Goal: Information Seeking & Learning: Learn about a topic

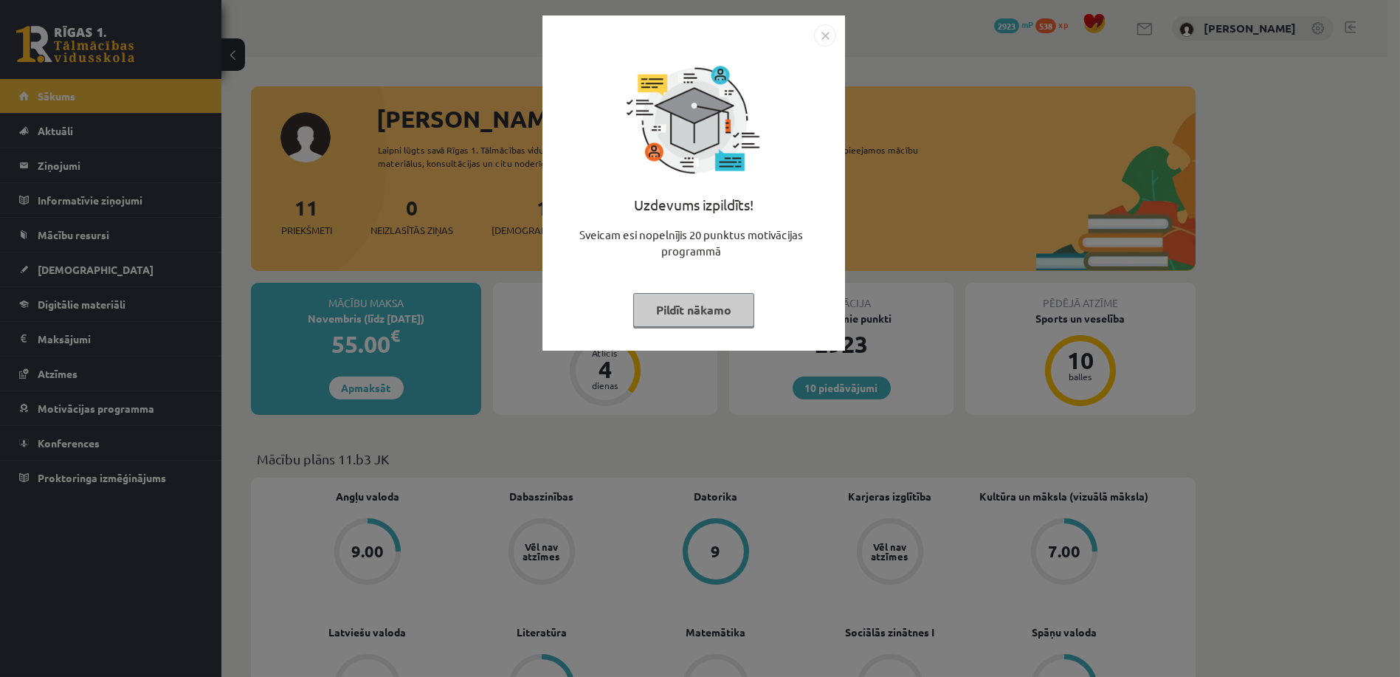
click at [672, 311] on button "Pildīt nākamo" at bounding box center [693, 310] width 121 height 34
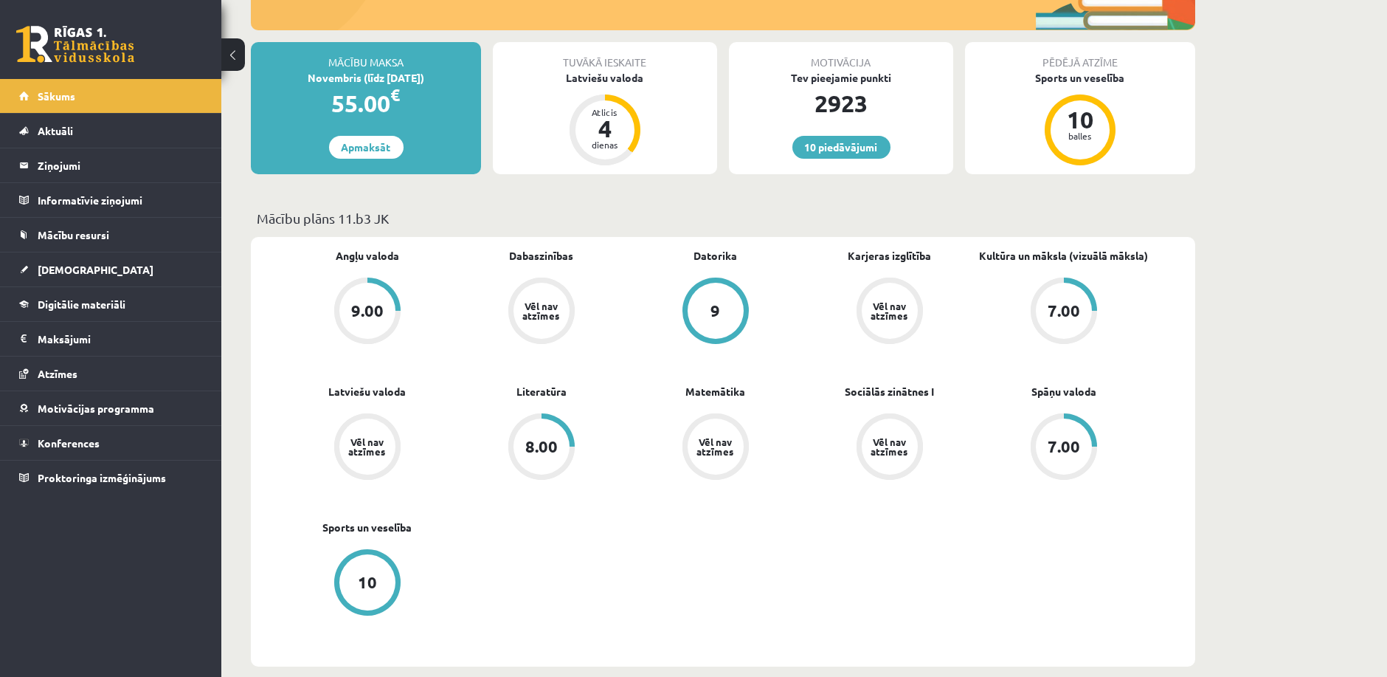
scroll to position [246, 0]
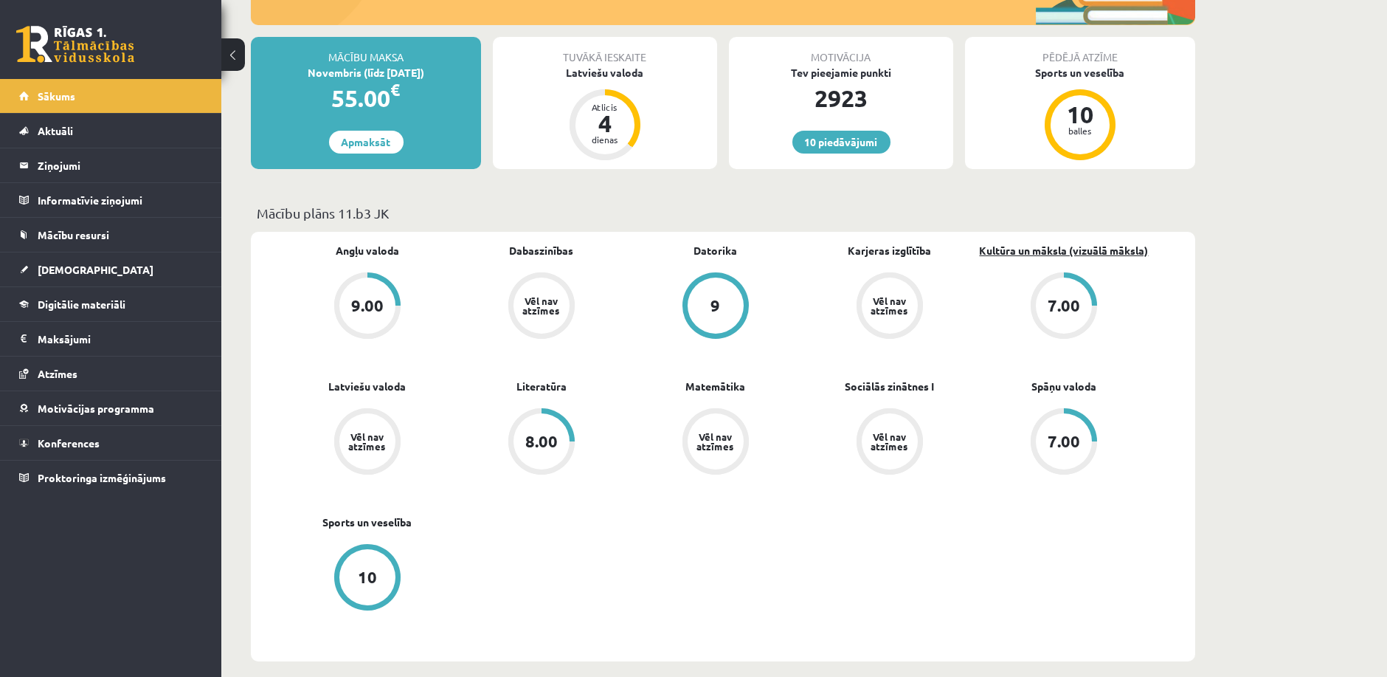
click at [1070, 252] on link "Kultūra un māksla (vizuālā māksla)" at bounding box center [1064, 250] width 169 height 15
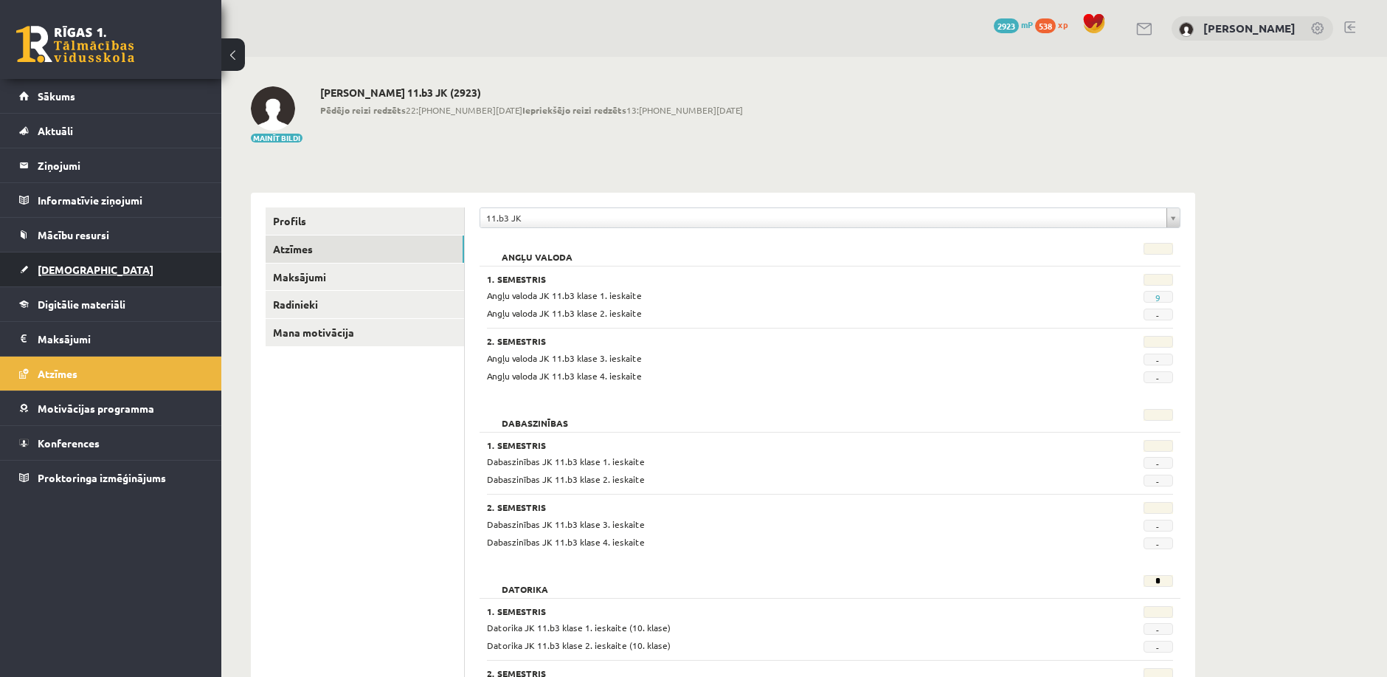
click at [109, 269] on link "[DEMOGRAPHIC_DATA]" at bounding box center [111, 269] width 184 height 34
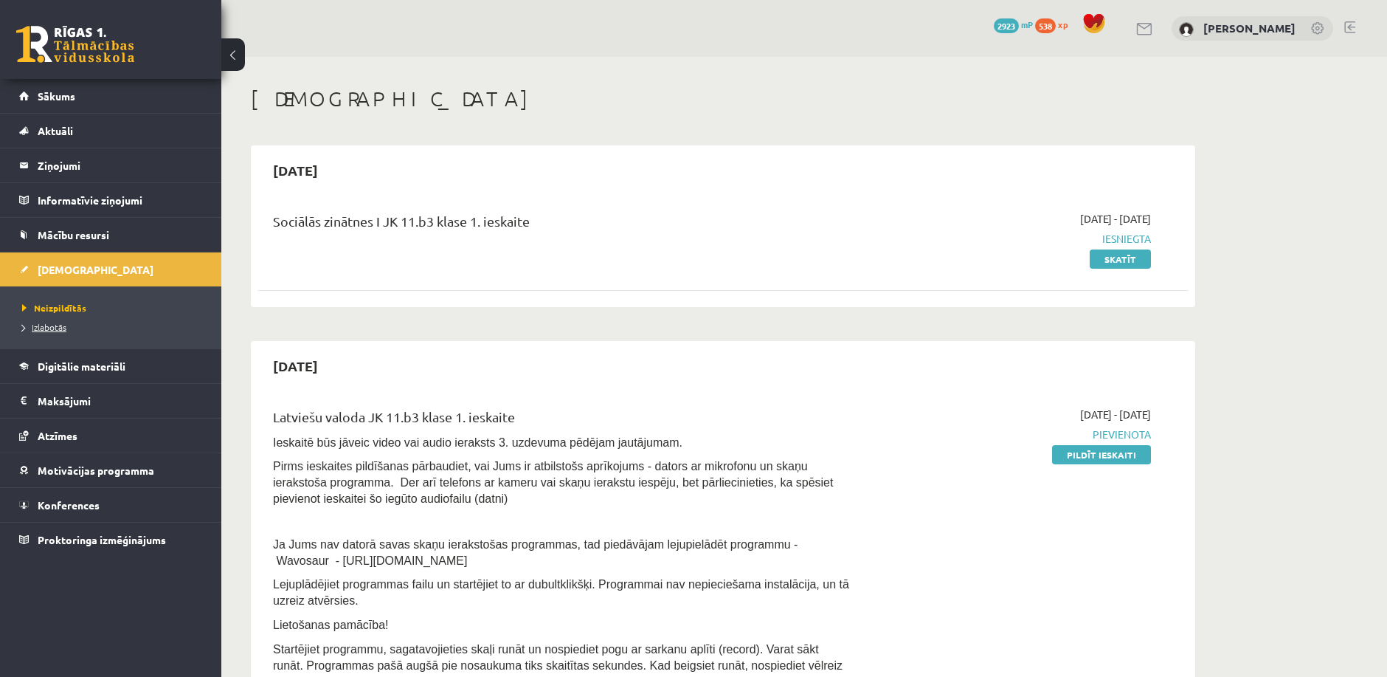
click at [58, 326] on span "Izlabotās" at bounding box center [44, 327] width 44 height 12
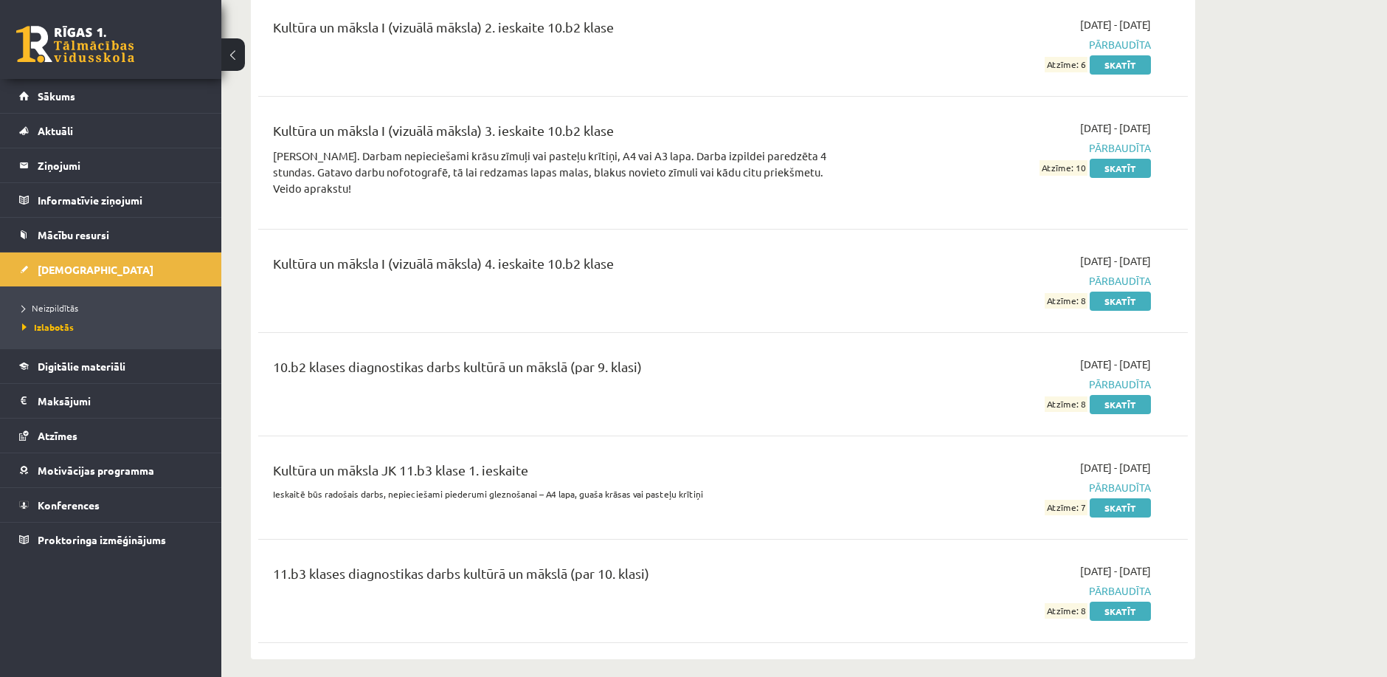
scroll to position [3115, 0]
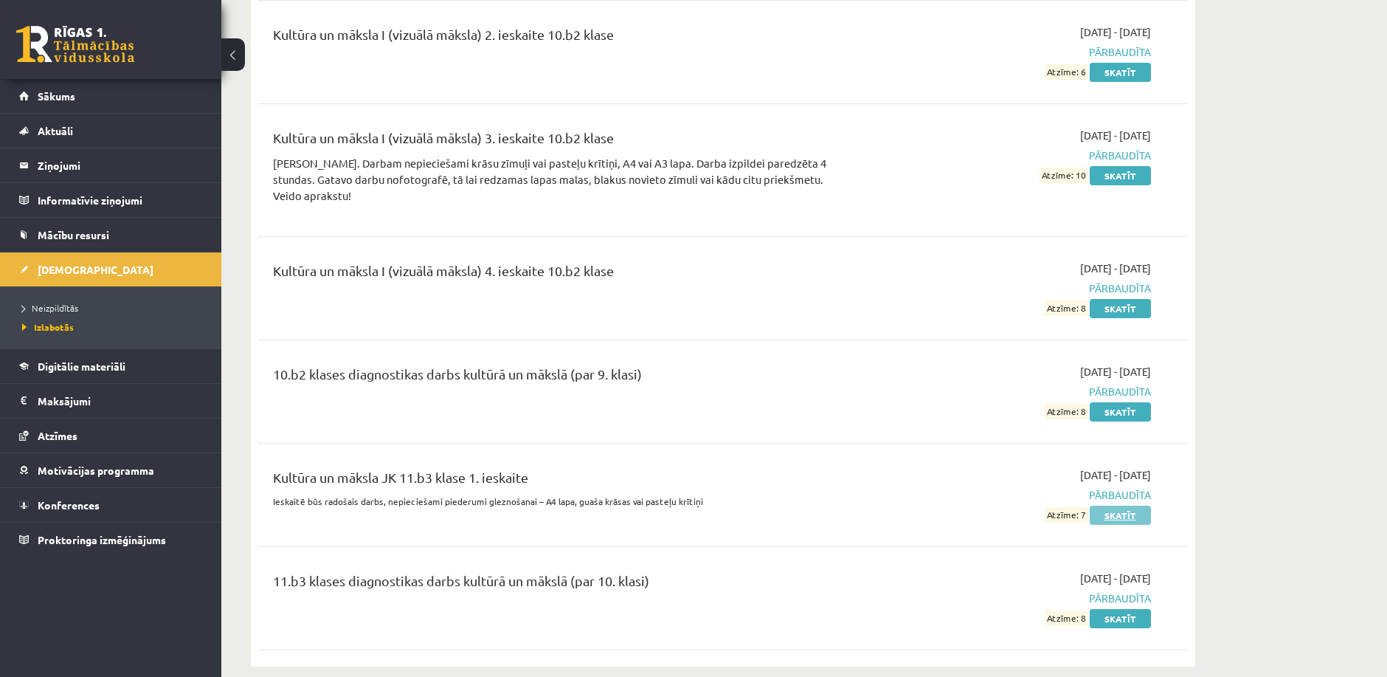
click at [1115, 505] on link "Skatīt" at bounding box center [1120, 514] width 61 height 19
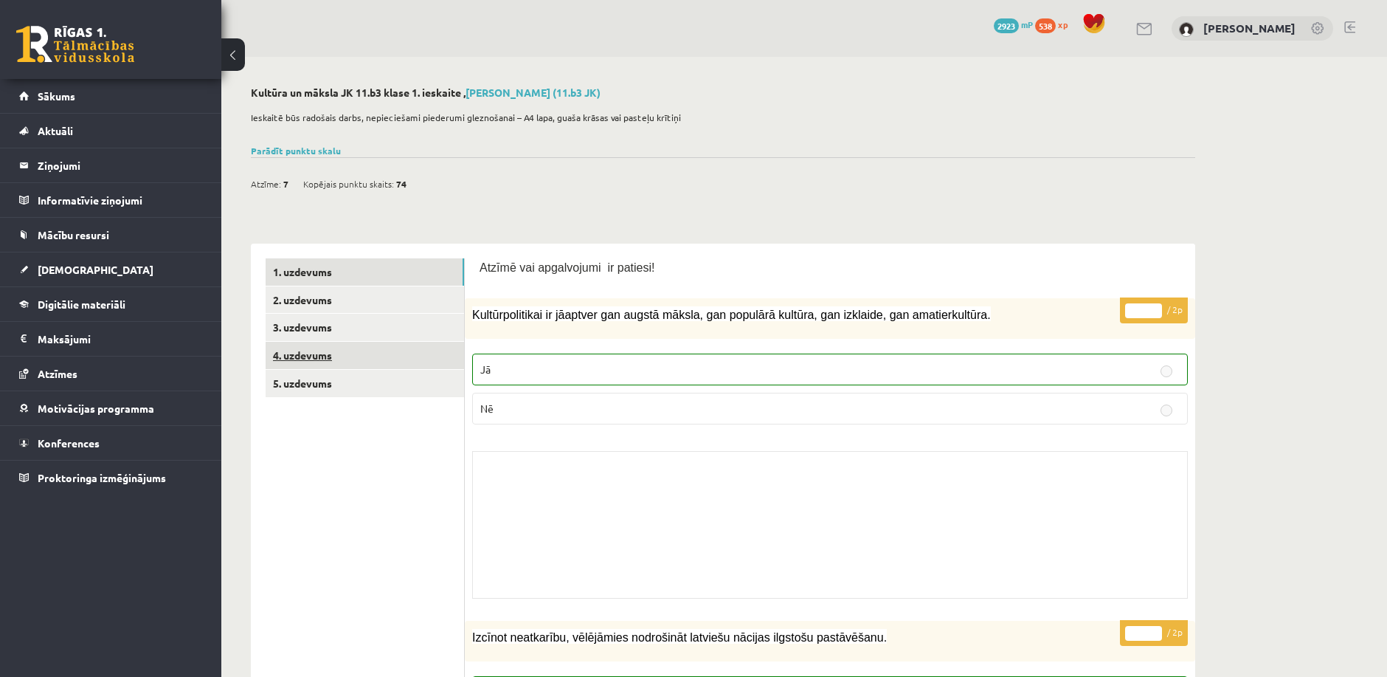
click at [359, 356] on link "4. uzdevums" at bounding box center [365, 355] width 198 height 27
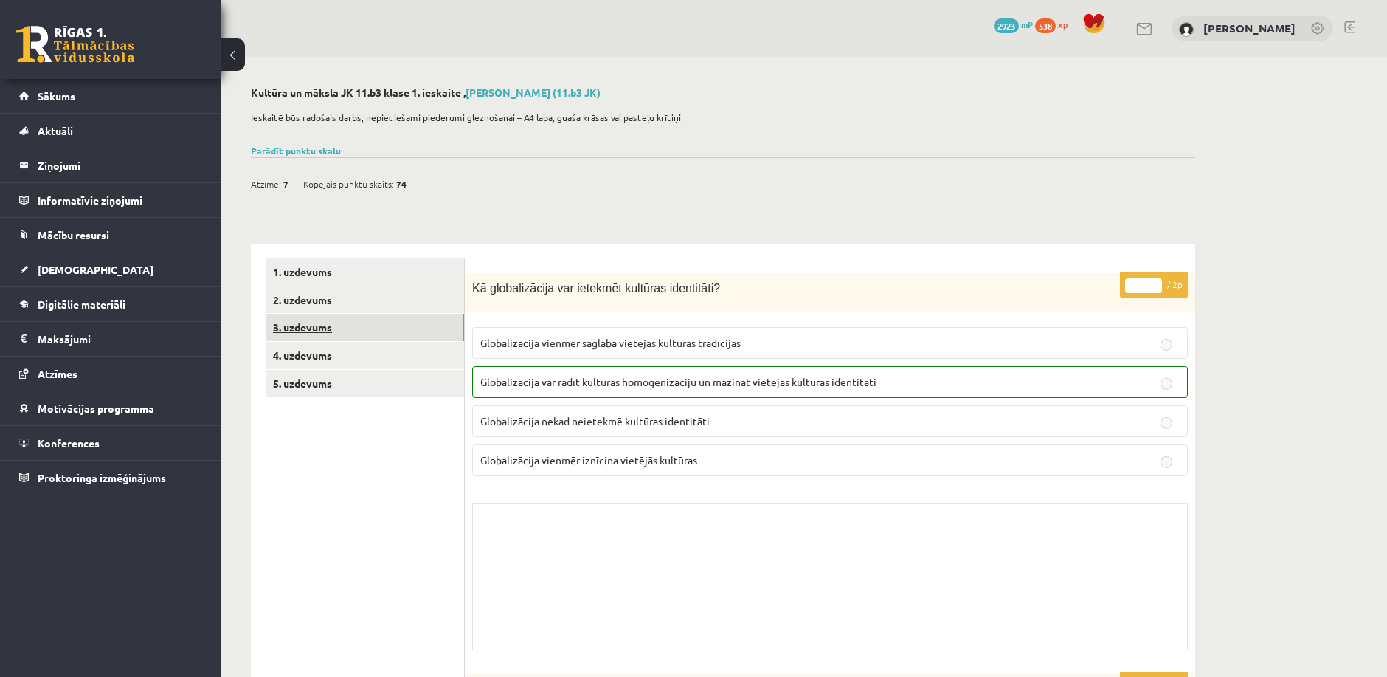
click at [361, 337] on link "3. uzdevums" at bounding box center [365, 327] width 198 height 27
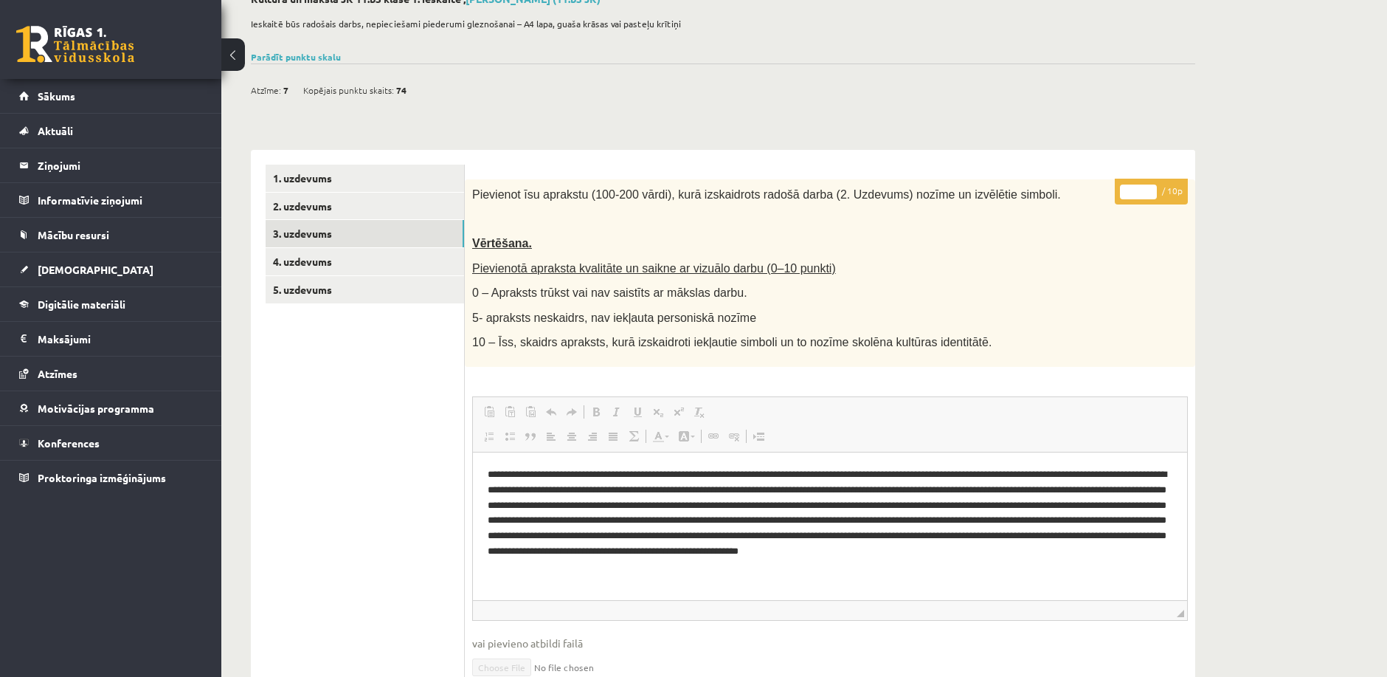
scroll to position [86, 0]
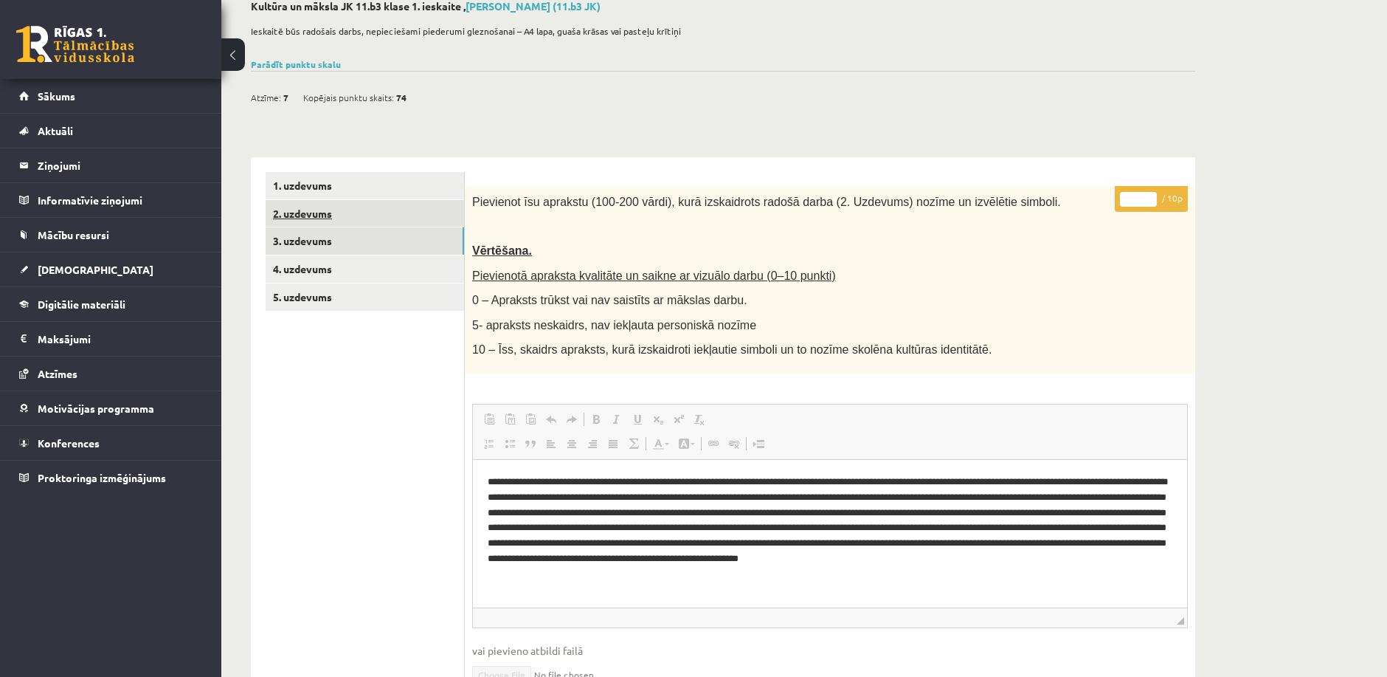
click at [304, 215] on link "2. uzdevums" at bounding box center [365, 213] width 198 height 27
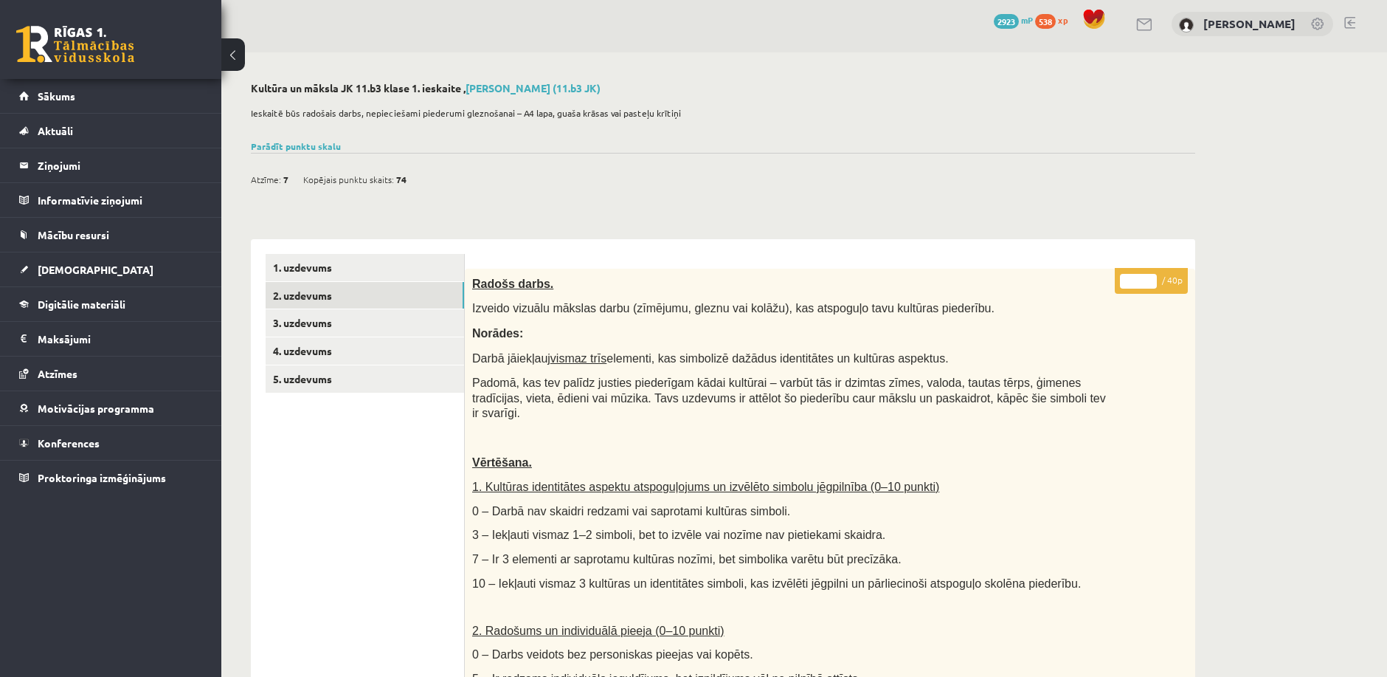
scroll to position [0, 0]
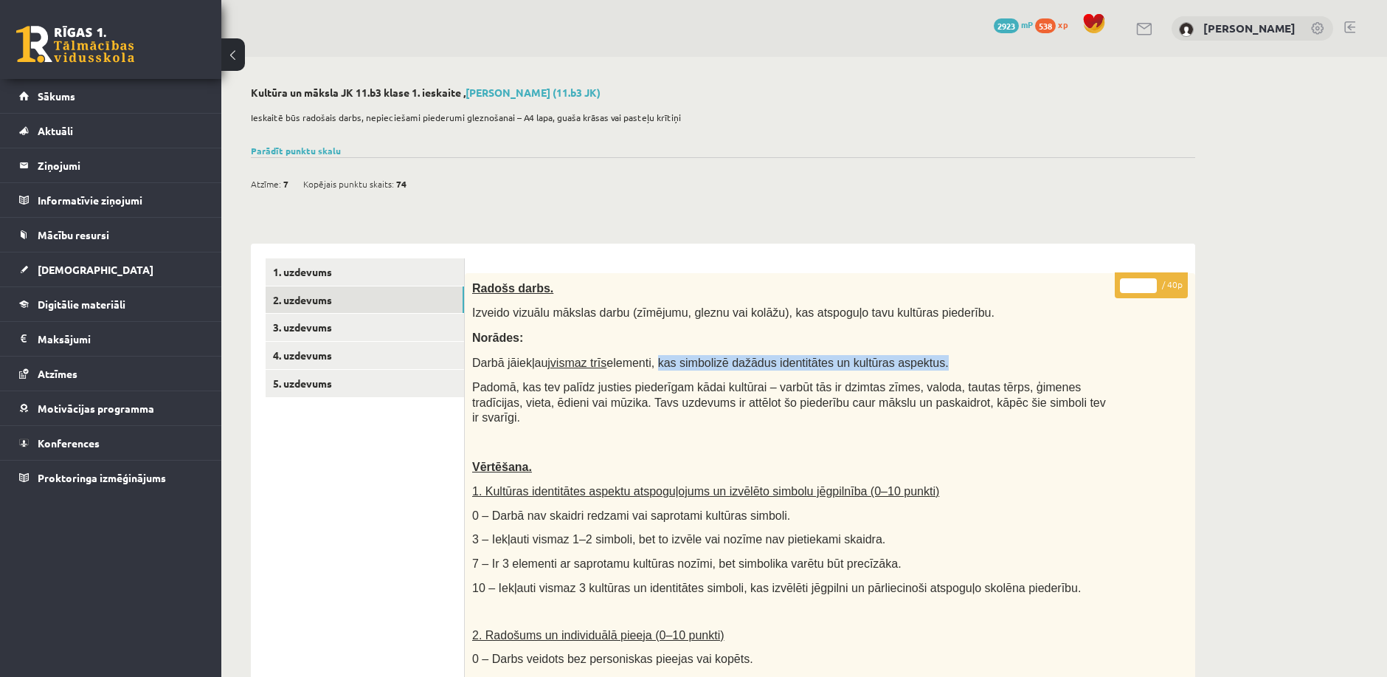
drag, startPoint x: 645, startPoint y: 364, endPoint x: 906, endPoint y: 365, distance: 261.2
click at [906, 365] on span "Darbā jāiekļauj vismaz trīs elementi, kas simbolizē dažādus identitātes un kult…" at bounding box center [710, 362] width 477 height 13
copy span "kas simbolizē dažādus identitātes un kultūras aspektus"
click at [378, 332] on link "3. uzdevums" at bounding box center [365, 327] width 198 height 27
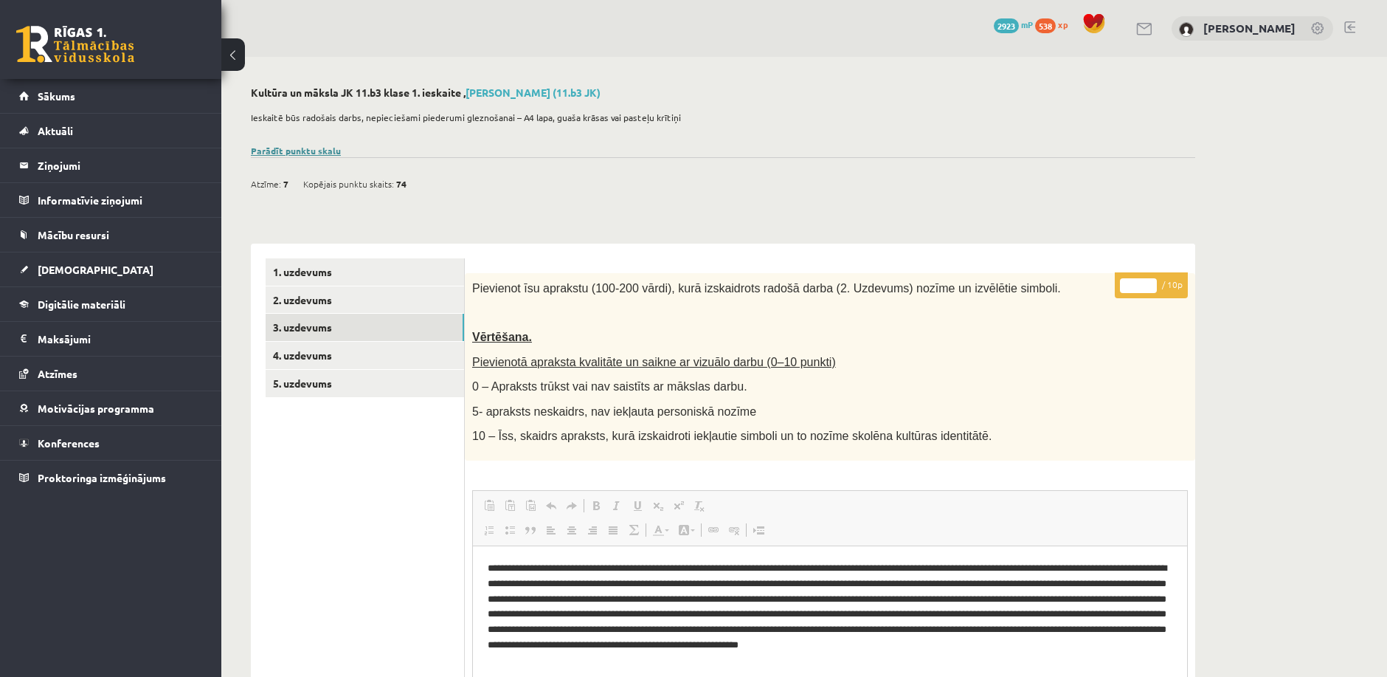
click at [325, 151] on link "Parādīt punktu skalu" at bounding box center [296, 151] width 90 height 12
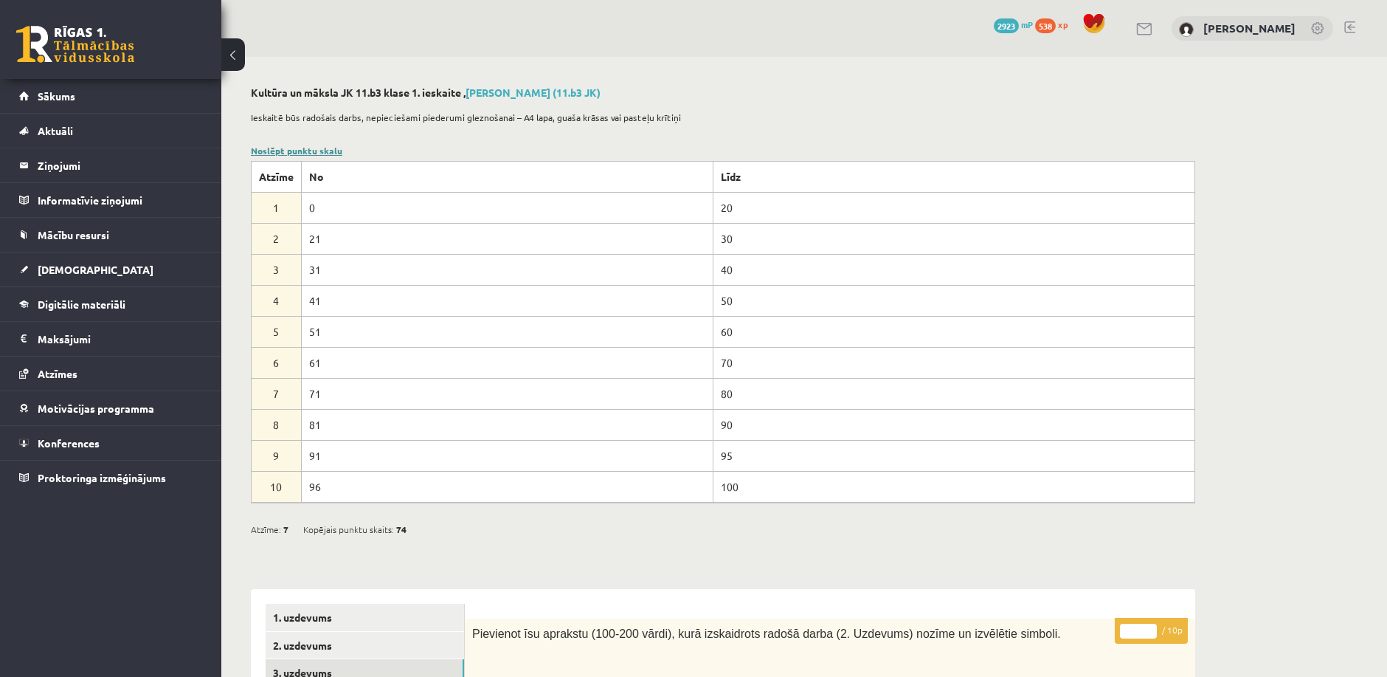
click at [314, 148] on link "Noslēpt punktu skalu" at bounding box center [296, 151] width 91 height 12
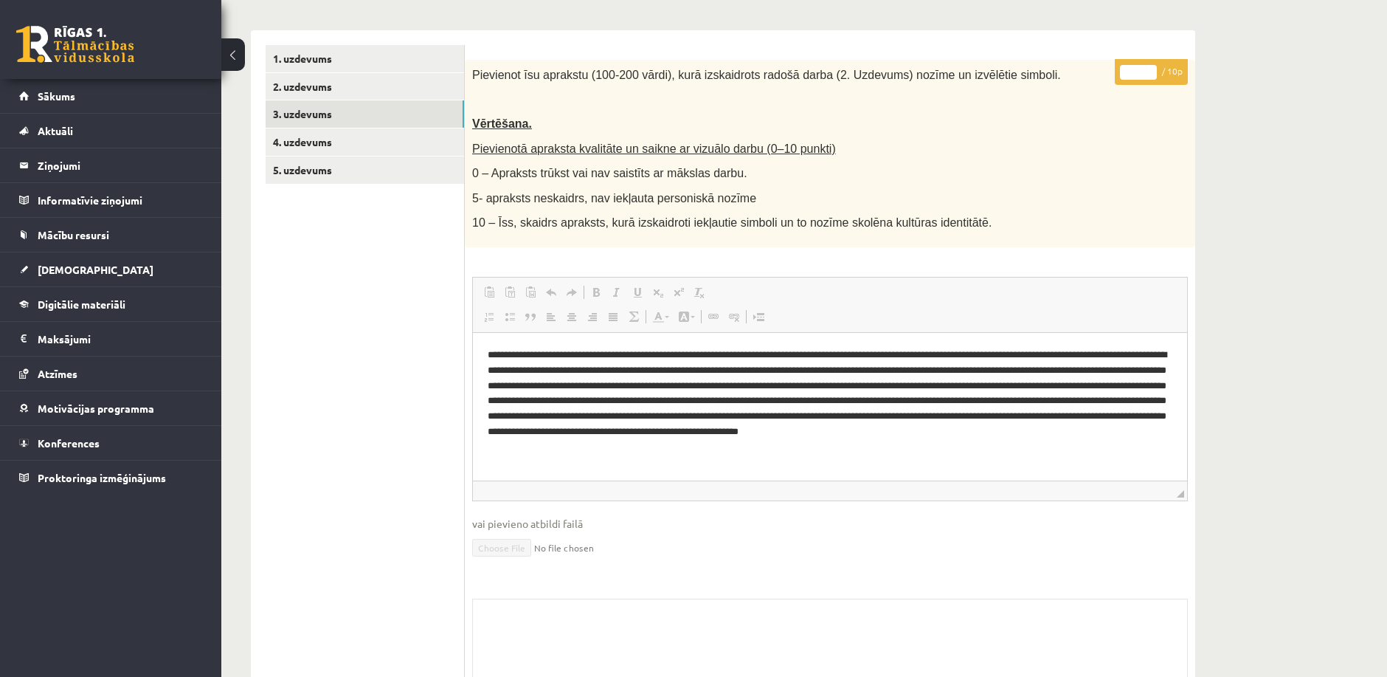
scroll to position [164, 0]
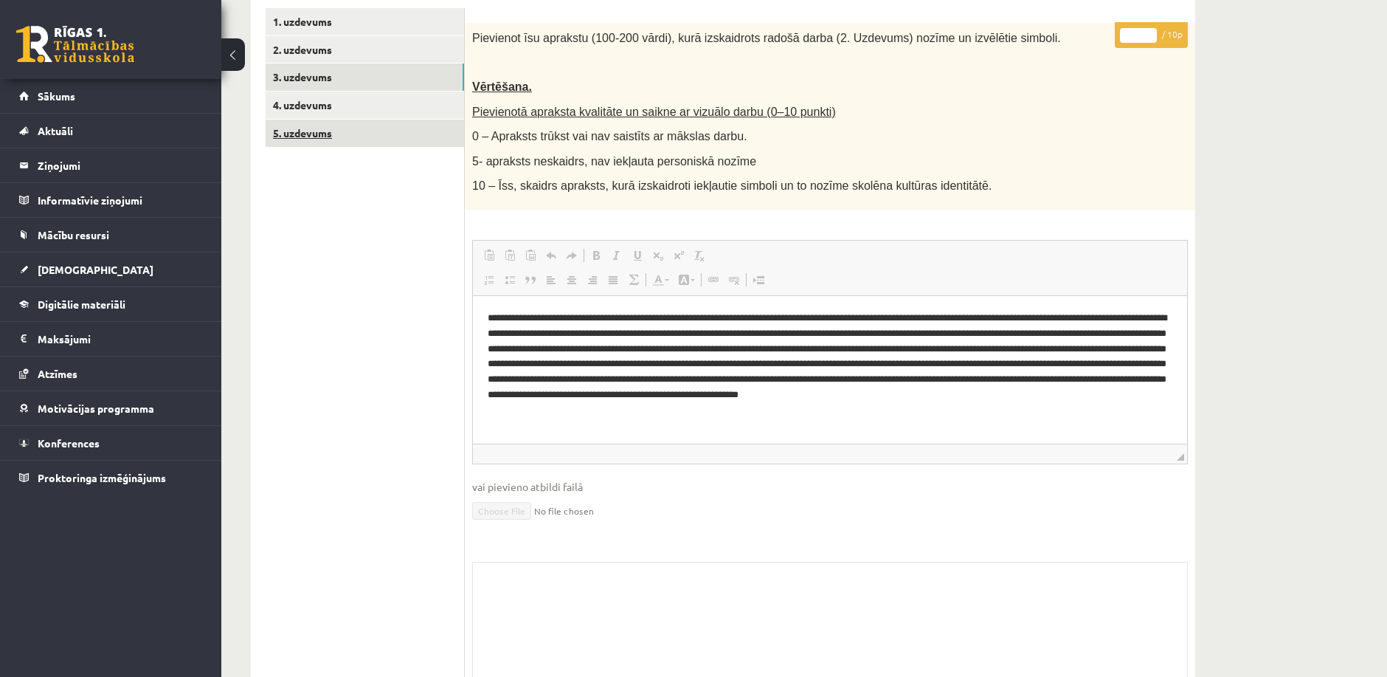
click at [362, 134] on link "5. uzdevums" at bounding box center [365, 133] width 198 height 27
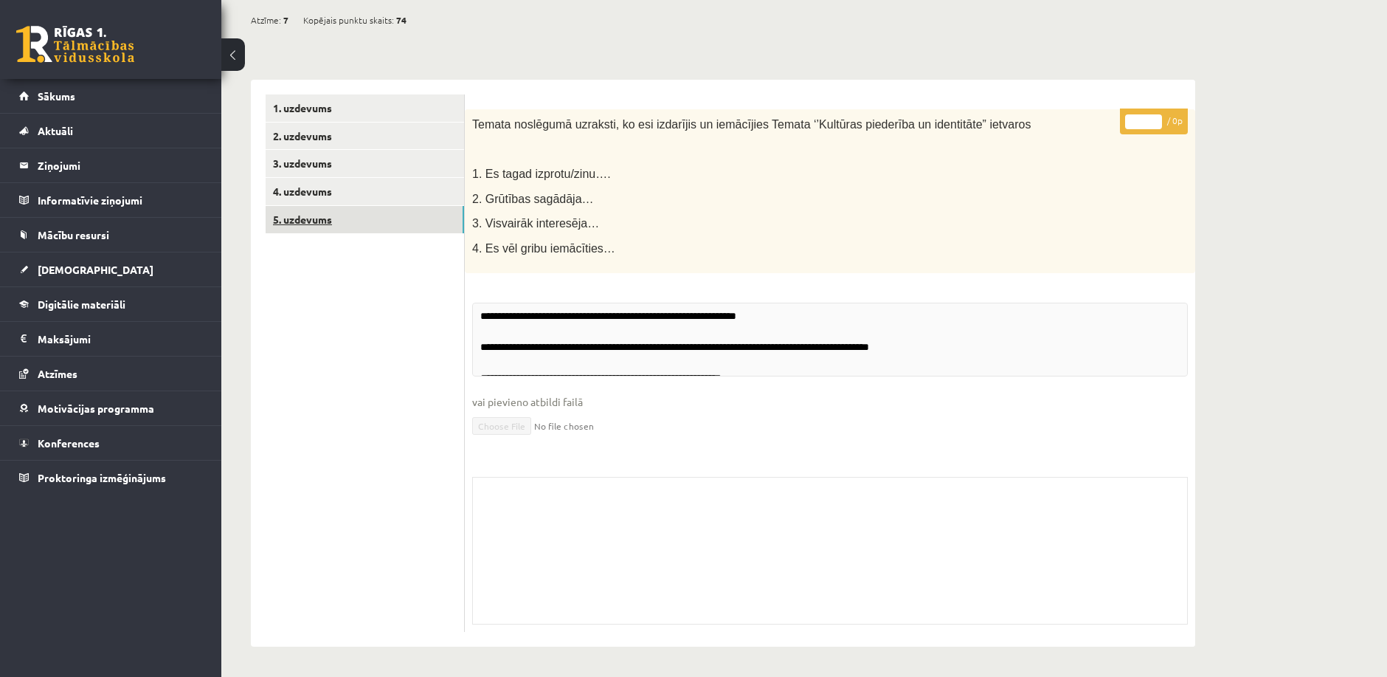
scroll to position [162, 0]
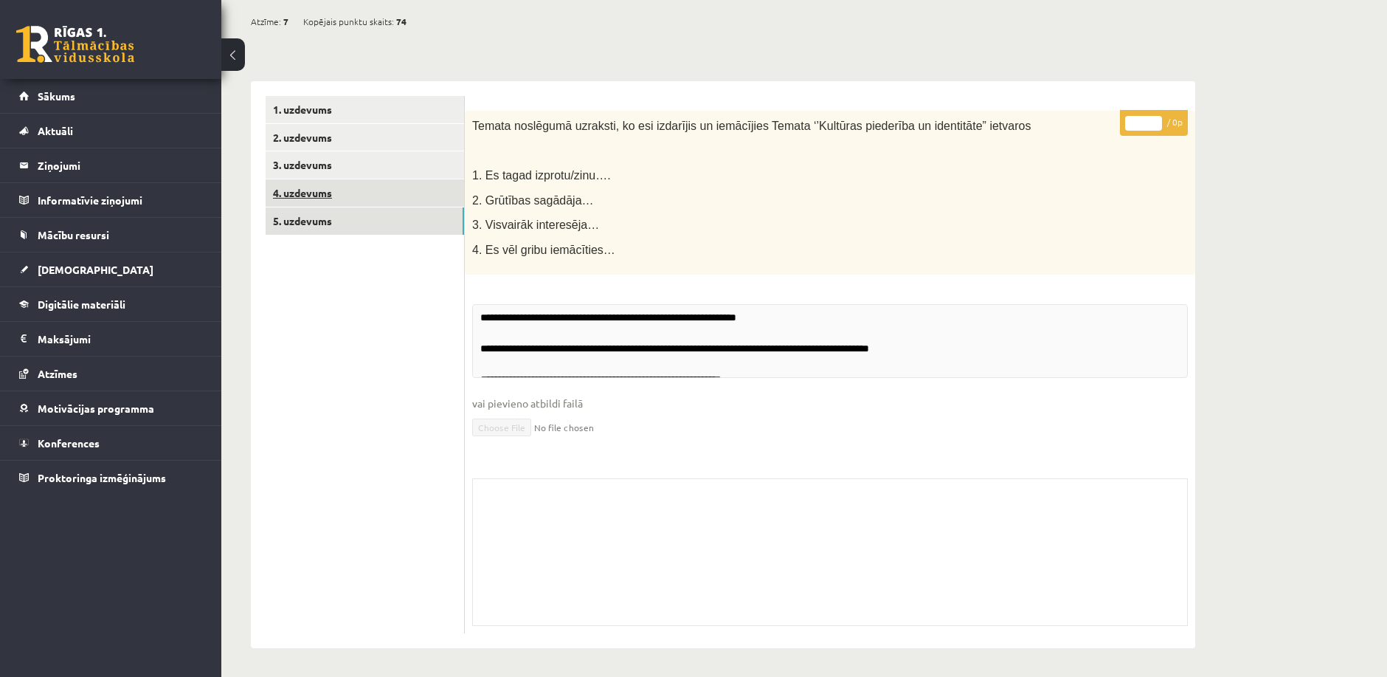
click at [364, 189] on link "4. uzdevums" at bounding box center [365, 192] width 198 height 27
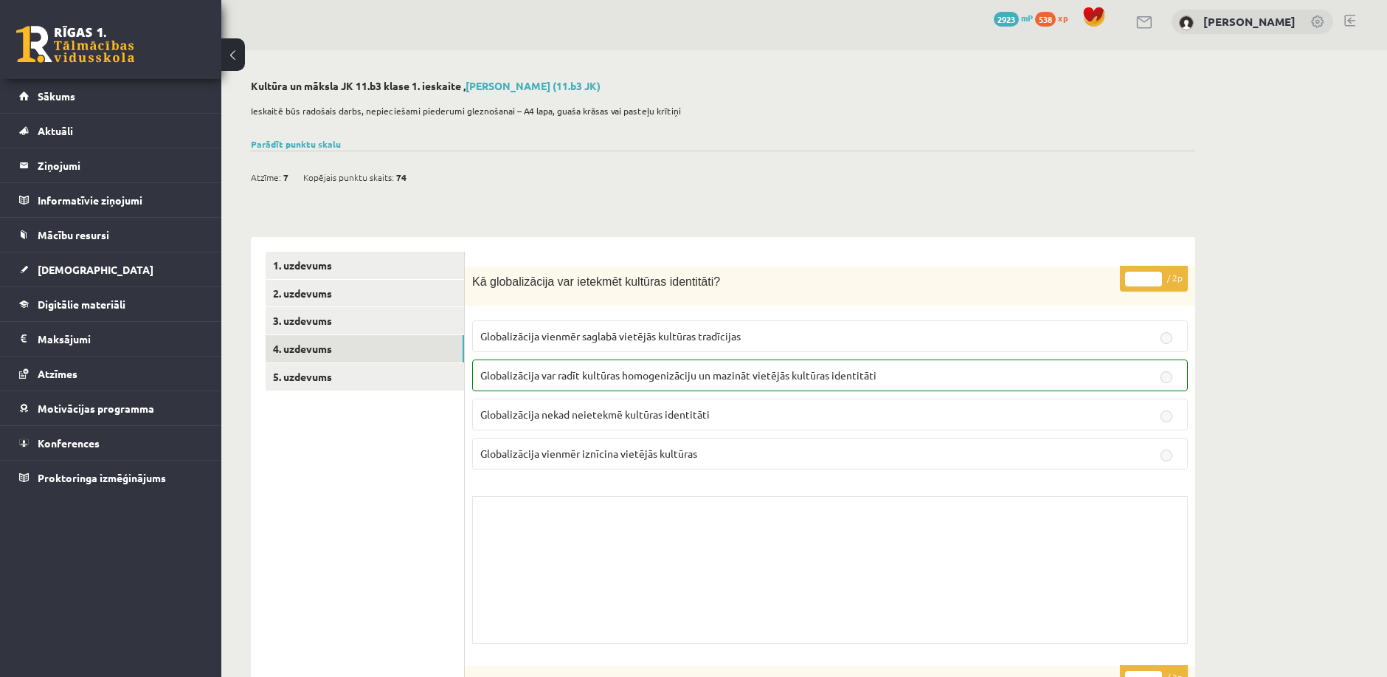
scroll to position [0, 0]
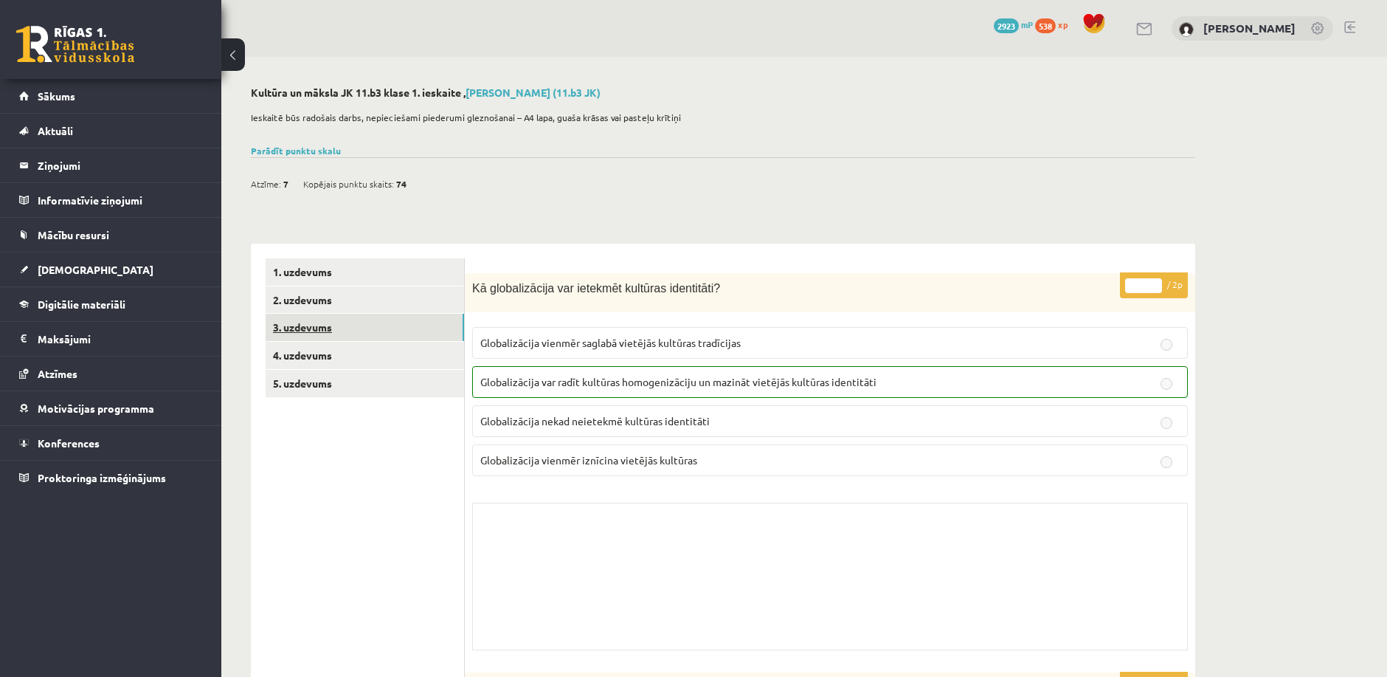
click at [342, 321] on link "3. uzdevums" at bounding box center [365, 327] width 198 height 27
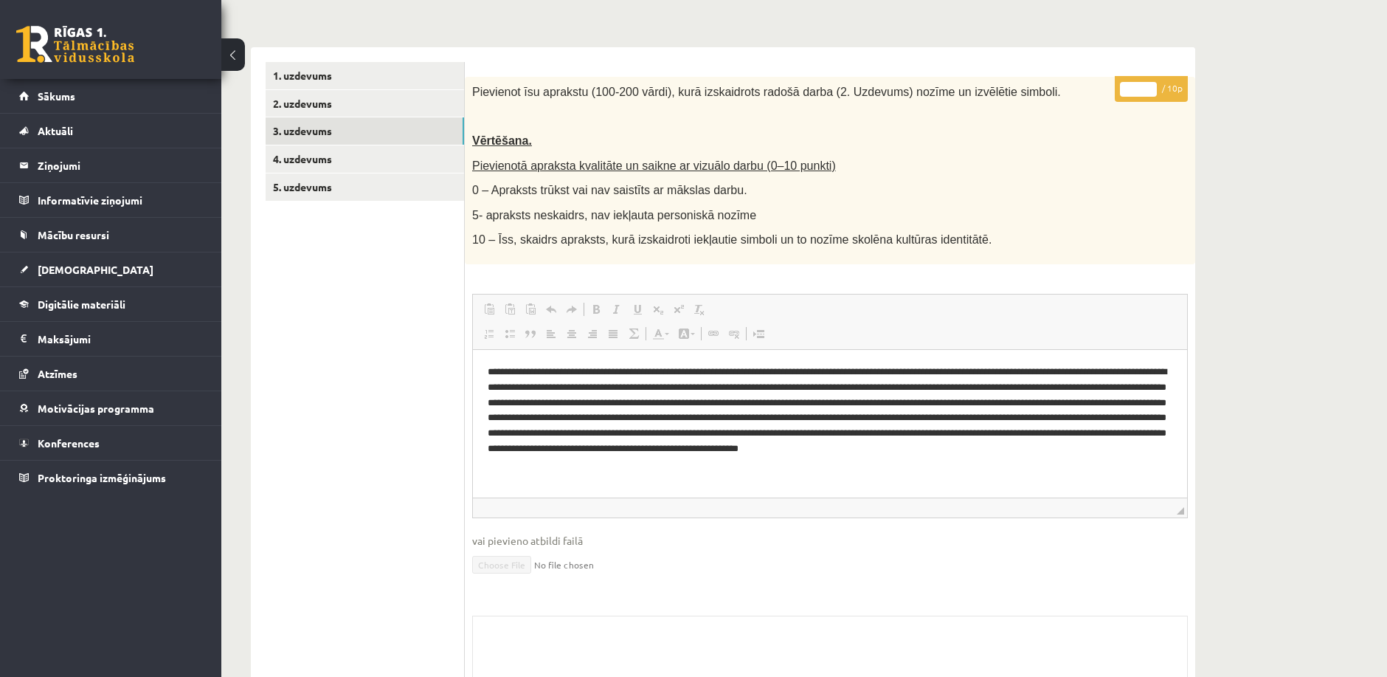
scroll to position [168, 0]
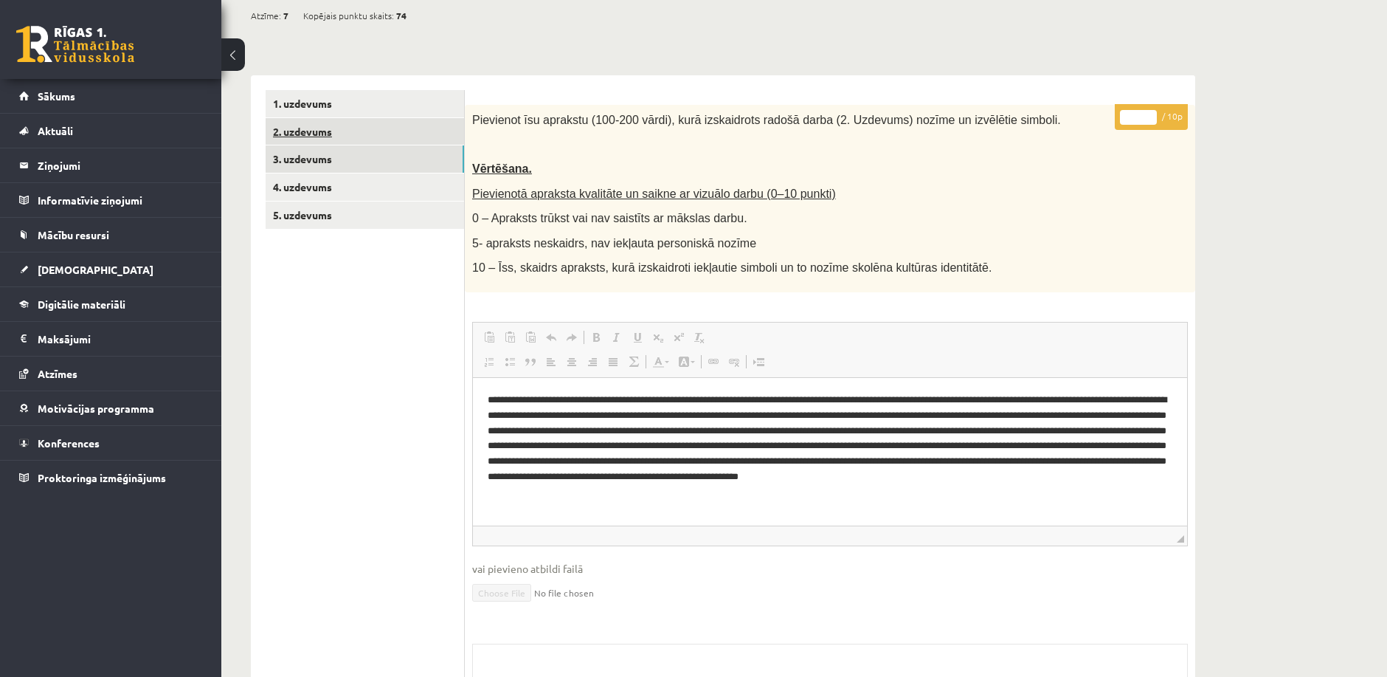
click at [392, 137] on link "2. uzdevums" at bounding box center [365, 131] width 198 height 27
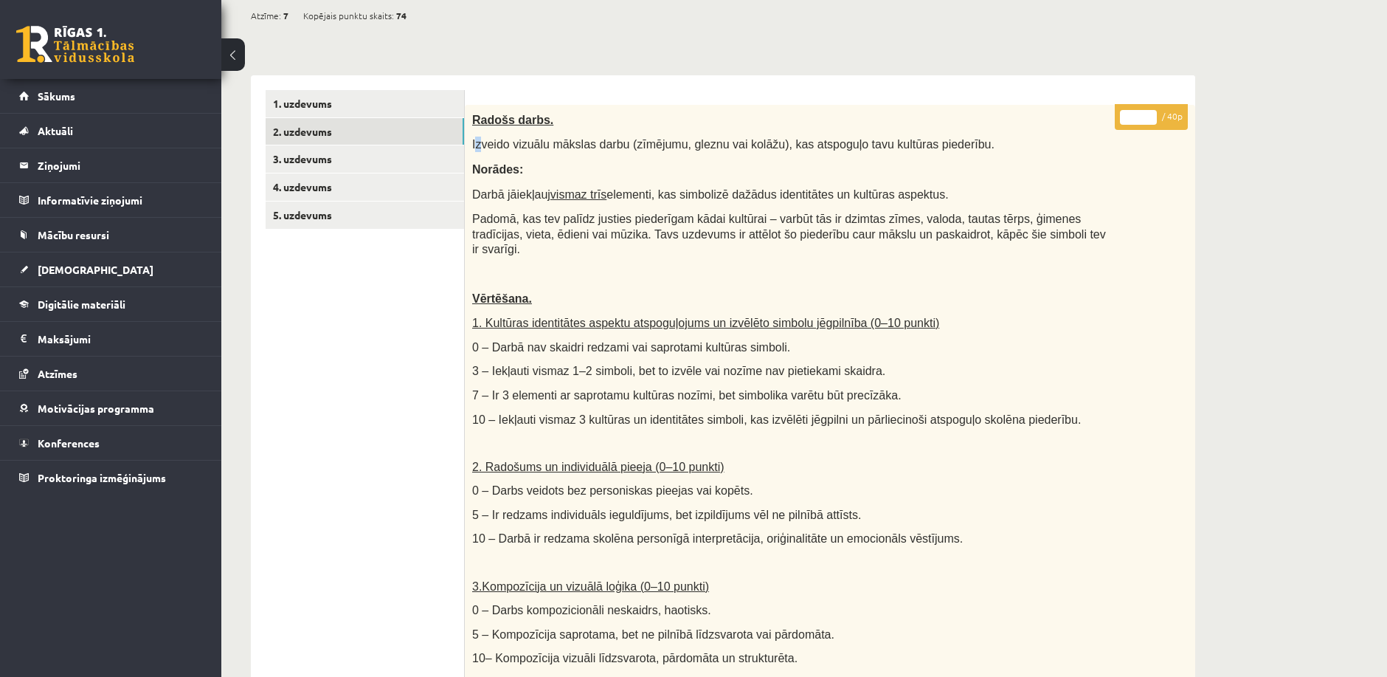
scroll to position [0, 0]
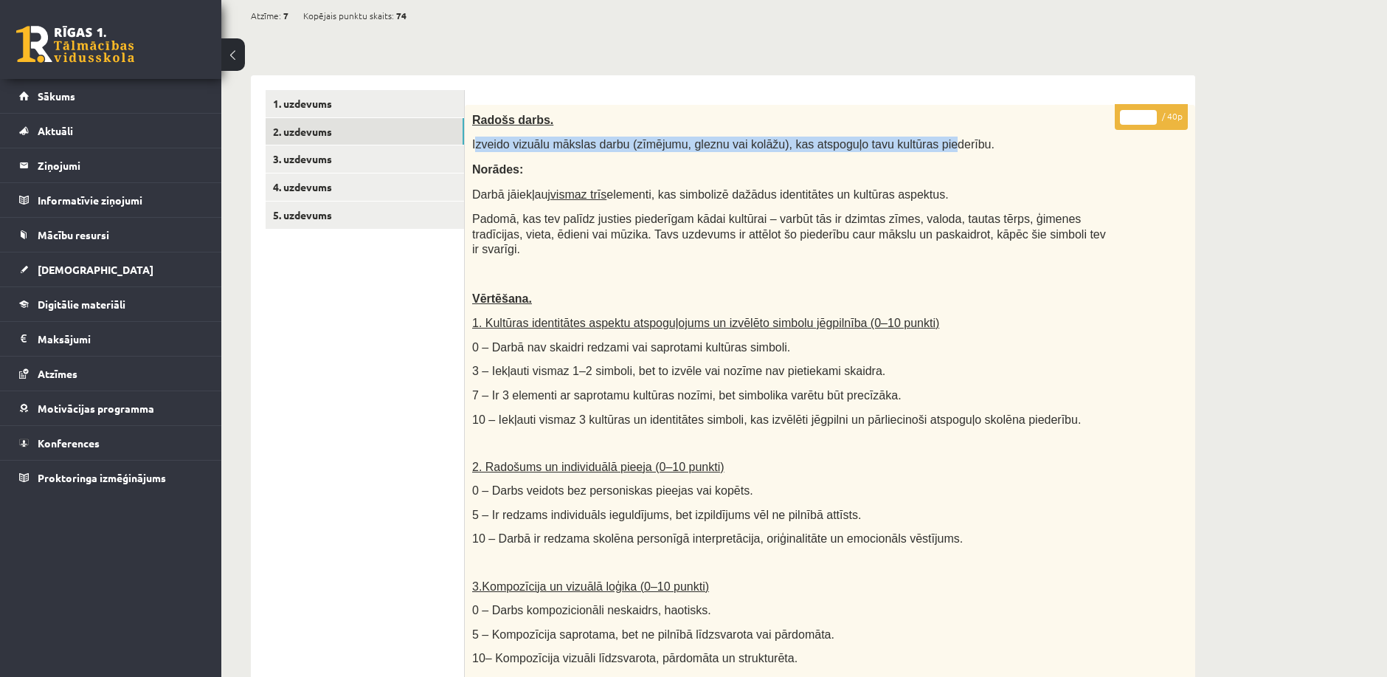
drag, startPoint x: 476, startPoint y: 145, endPoint x: 912, endPoint y: 145, distance: 436.0
click at [912, 145] on span "Izveido vizuālu mākslas darbu (zīmējumu, gleznu vai kolāžu), kas atspoguļo tavu…" at bounding box center [733, 144] width 522 height 13
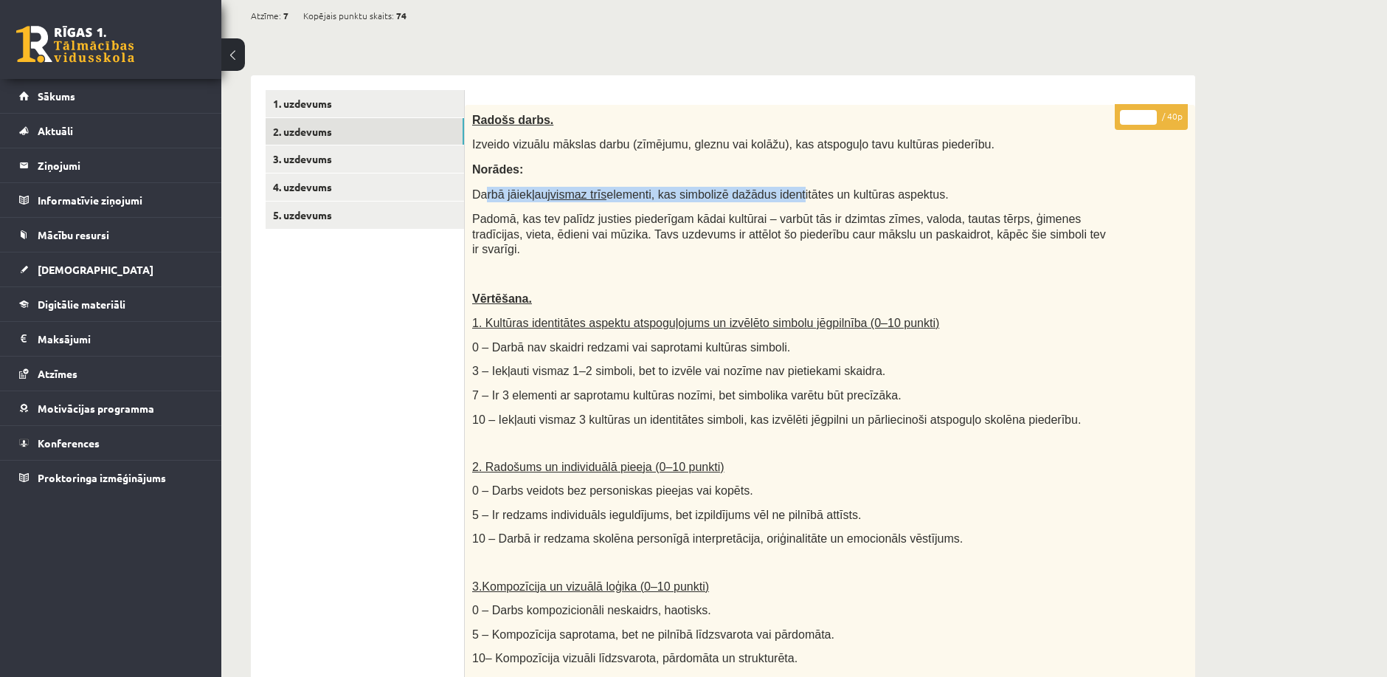
drag, startPoint x: 515, startPoint y: 188, endPoint x: 775, endPoint y: 184, distance: 260.5
click at [774, 180] on div "Radošs darbs. Izveido vizuālu mākslas darbu (zīmējumu, gleznu vai kolāžu), kas …" at bounding box center [830, 453] width 730 height 697
click at [800, 188] on span "Darbā jāiekļauj vismaz trīs elementi, kas simbolizē dažādus identitātes un kult…" at bounding box center [710, 194] width 477 height 13
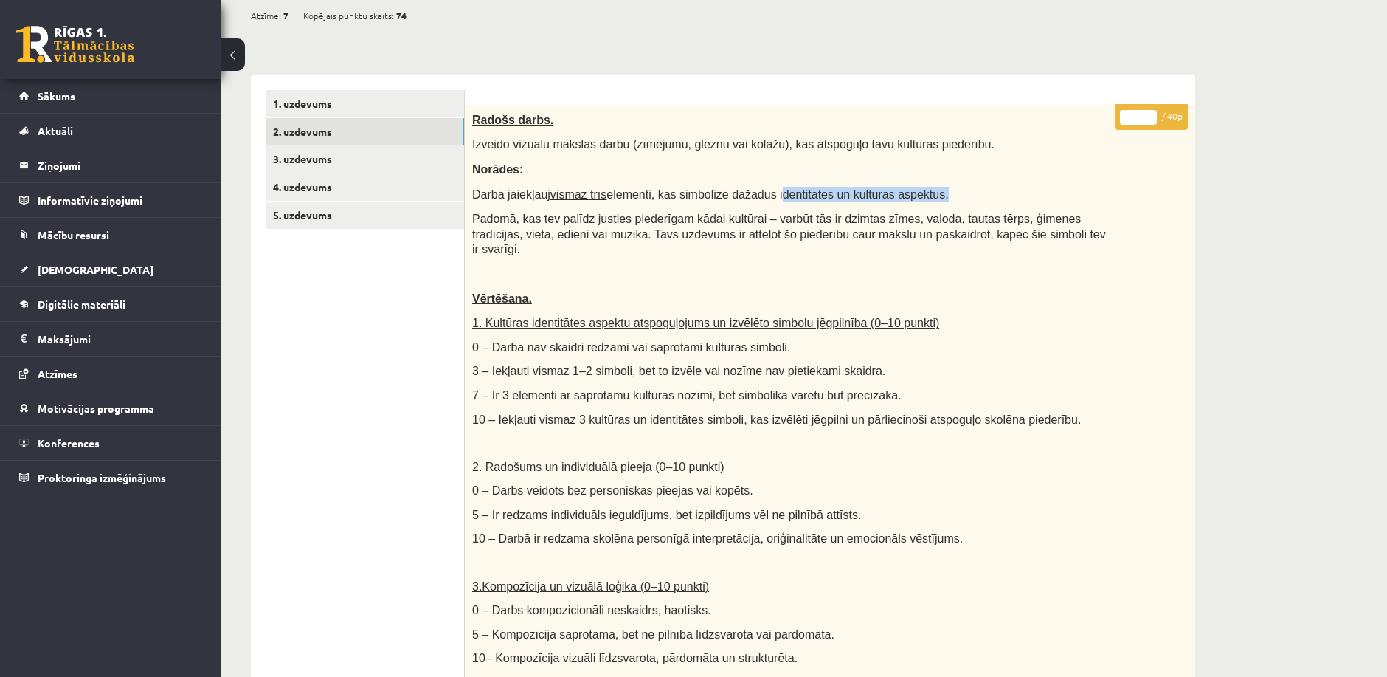
drag, startPoint x: 907, startPoint y: 192, endPoint x: 754, endPoint y: 200, distance: 153.7
click at [754, 200] on p "Darbā jāiekļauj vismaz trīs elementi, kas simbolizē dažādus identitātes un kult…" at bounding box center [793, 194] width 642 height 15
copy span "identitātes un kultūras aspektus"
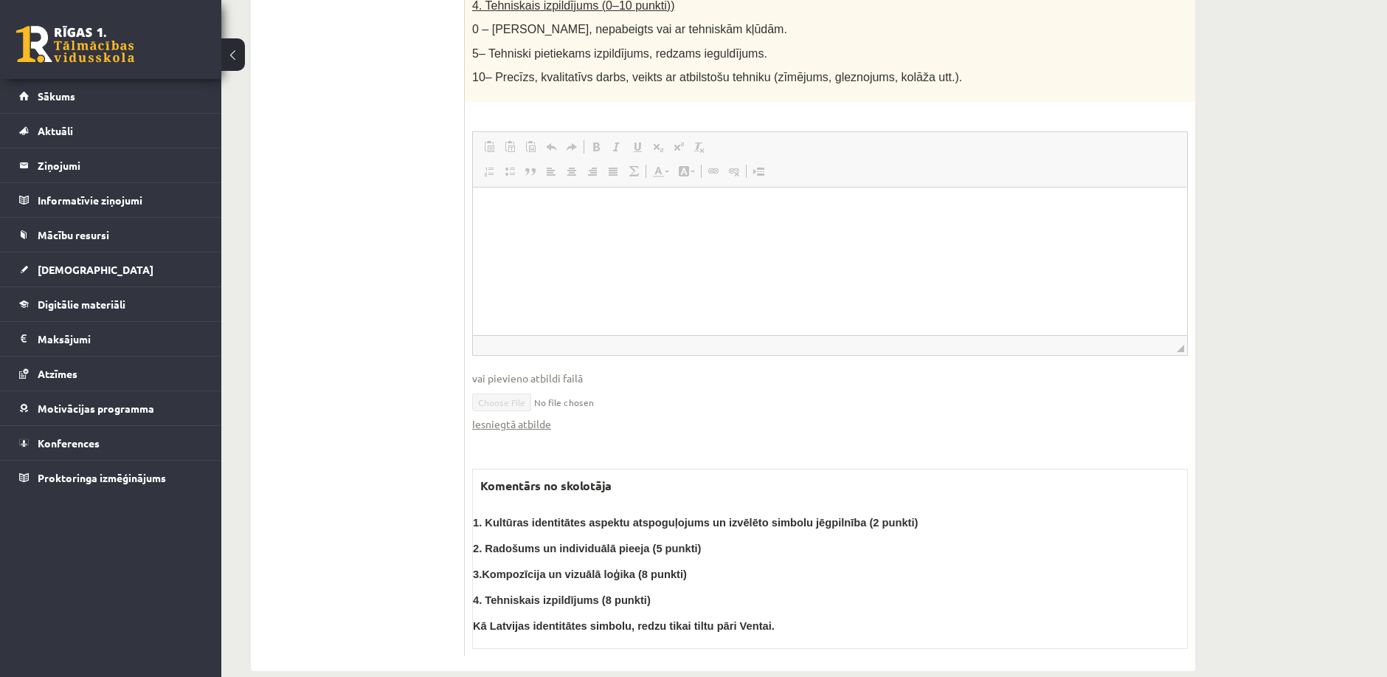
scroll to position [873, 0]
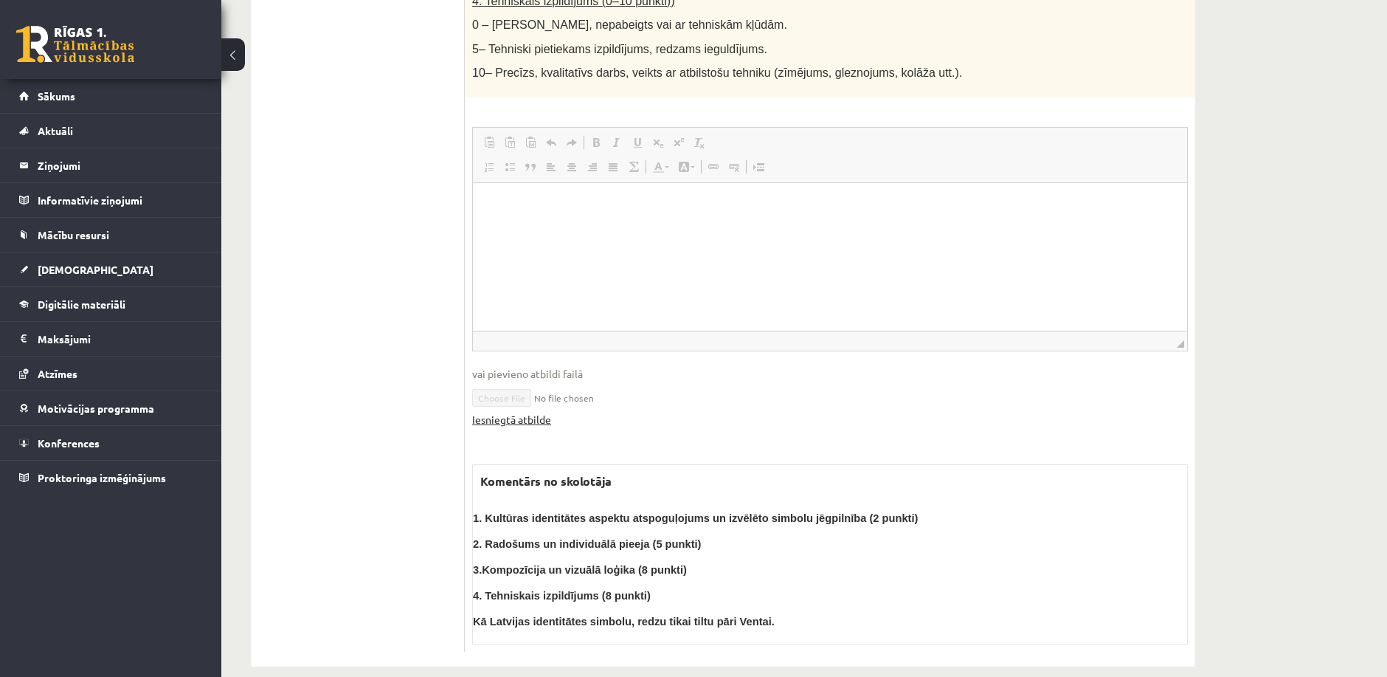
click at [522, 412] on link "Iesniegtā atbilde" at bounding box center [511, 419] width 79 height 15
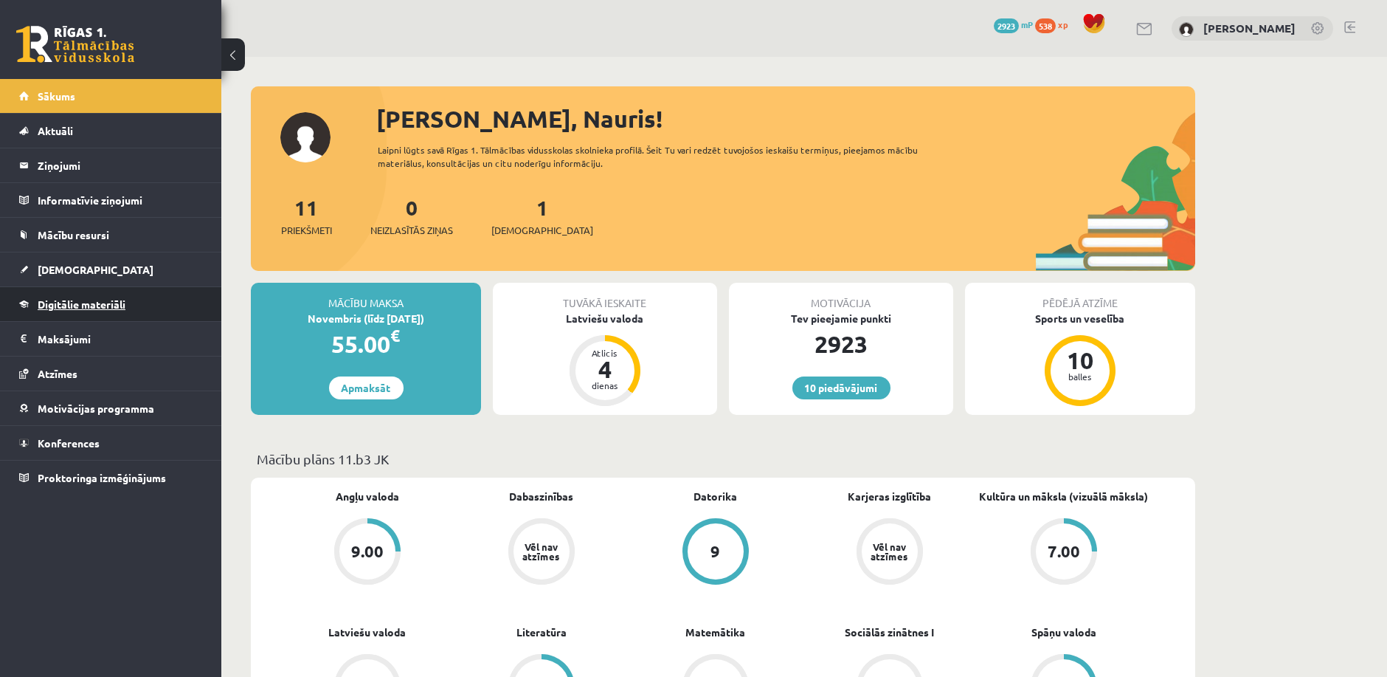
click at [125, 315] on link "Digitālie materiāli" at bounding box center [111, 304] width 184 height 34
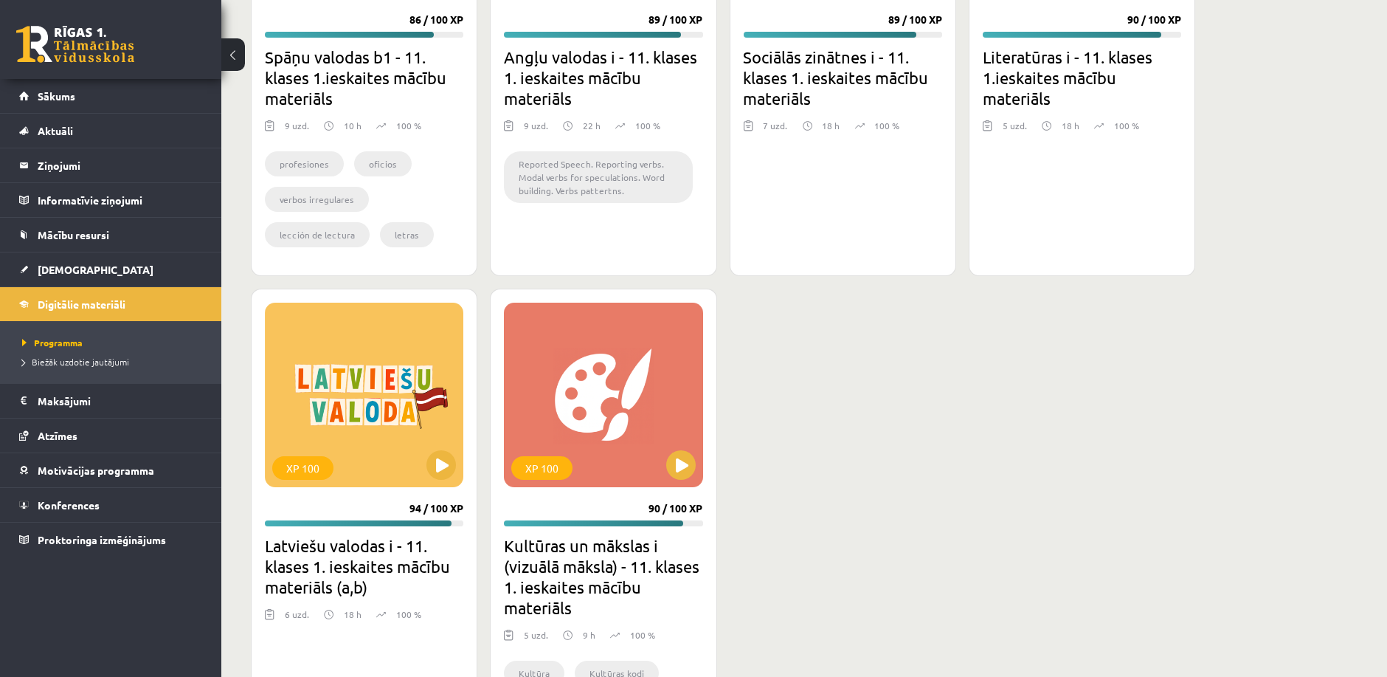
scroll to position [1639, 0]
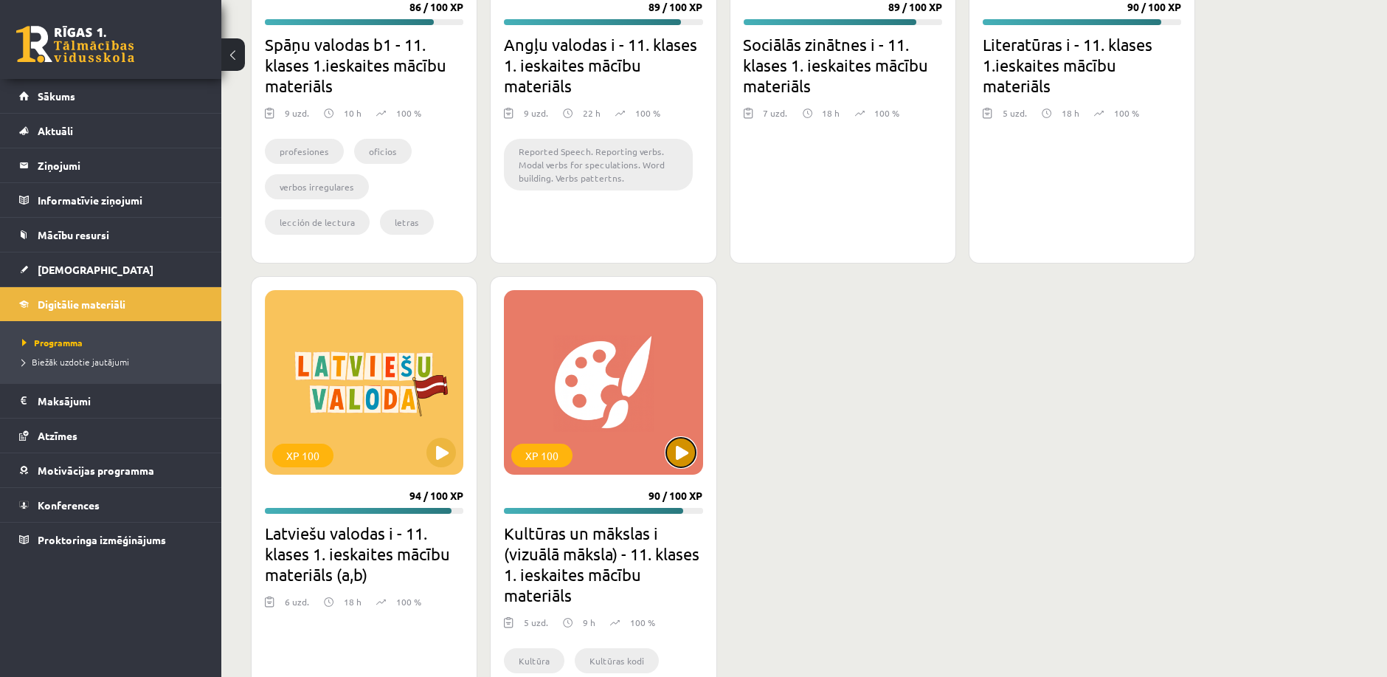
click at [685, 446] on button at bounding box center [681, 452] width 30 height 30
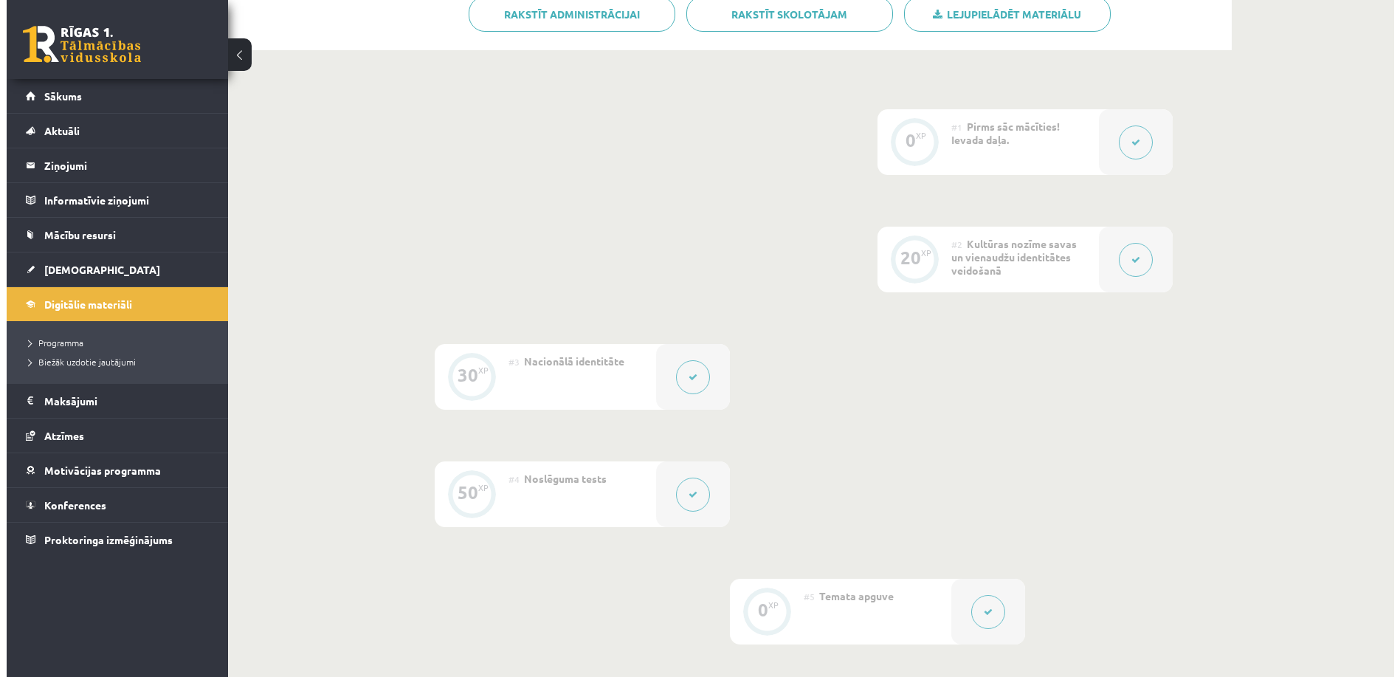
scroll to position [246, 0]
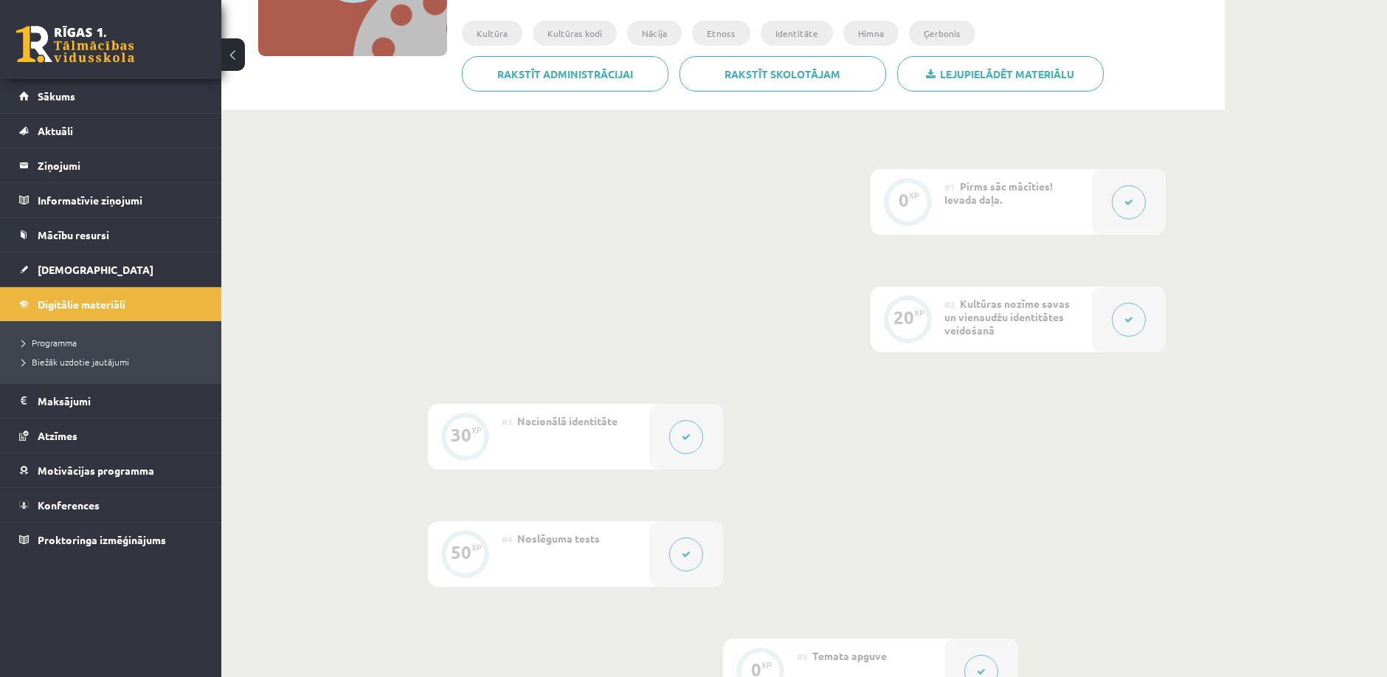
click at [682, 430] on button at bounding box center [686, 437] width 34 height 34
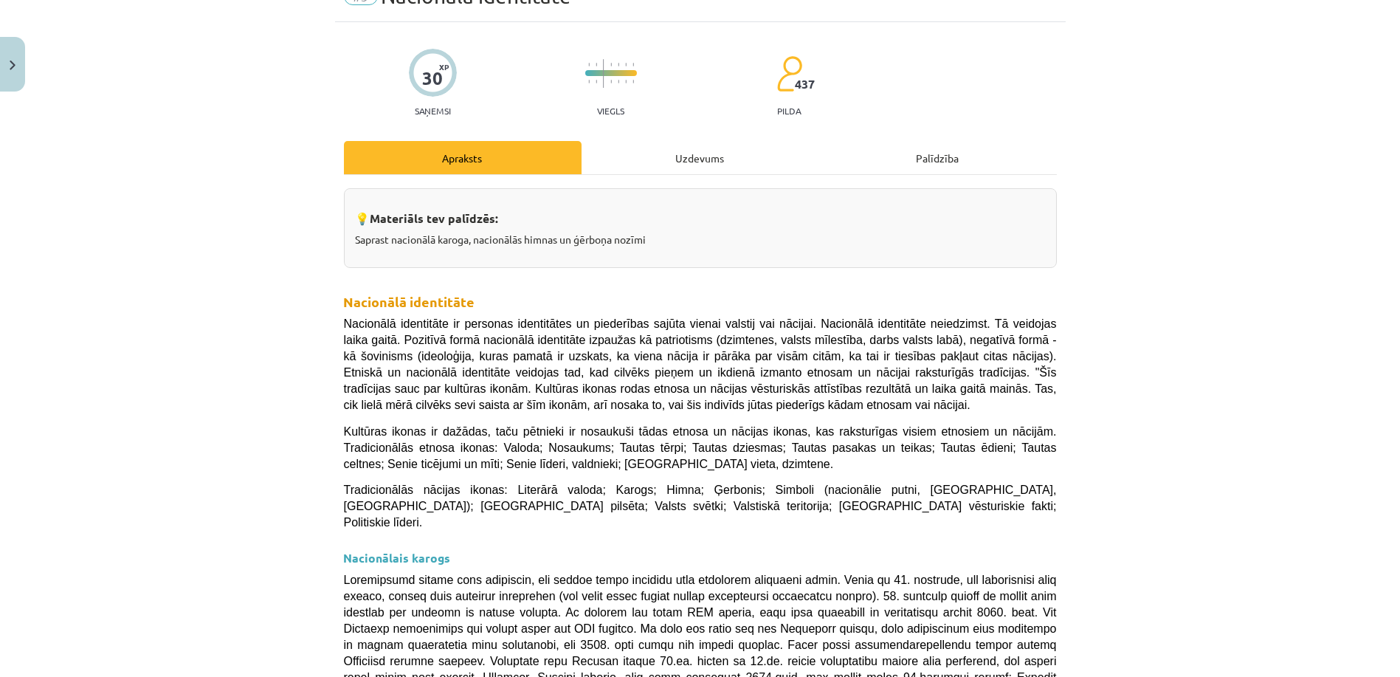
scroll to position [82, 0]
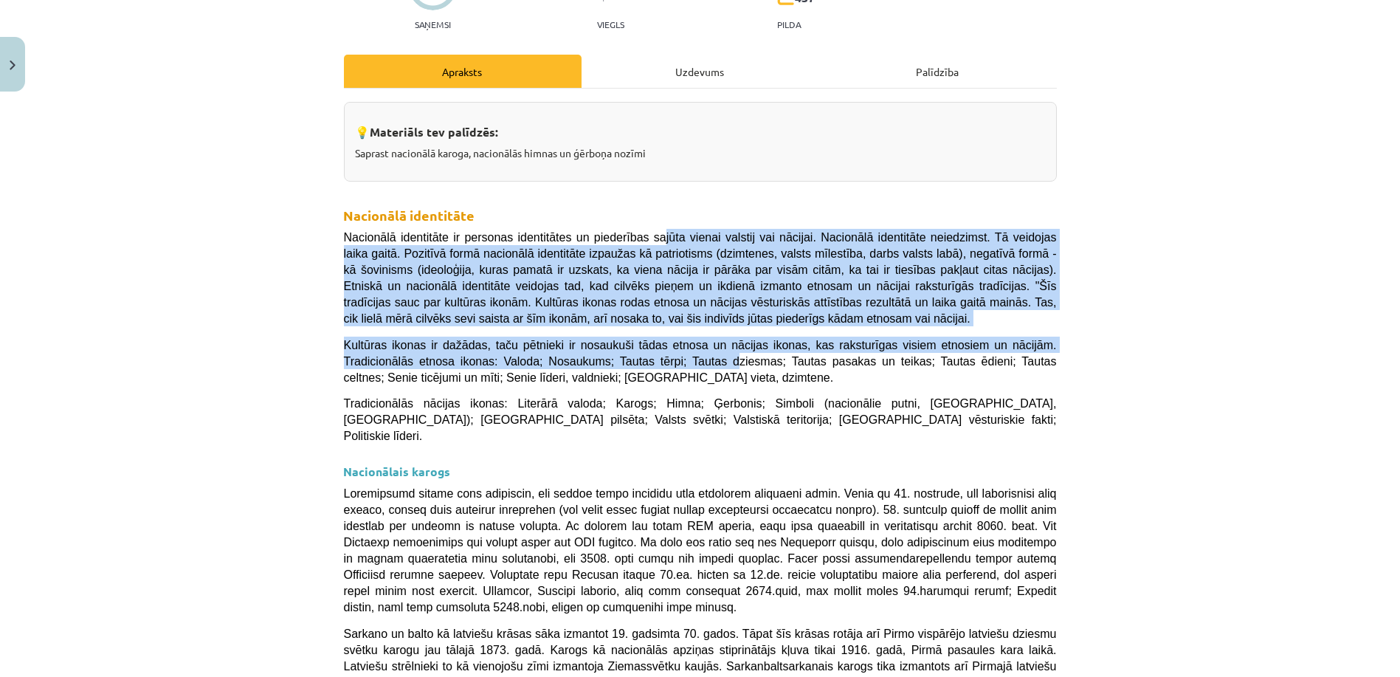
drag, startPoint x: 678, startPoint y: 316, endPoint x: 573, endPoint y: 361, distance: 113.7
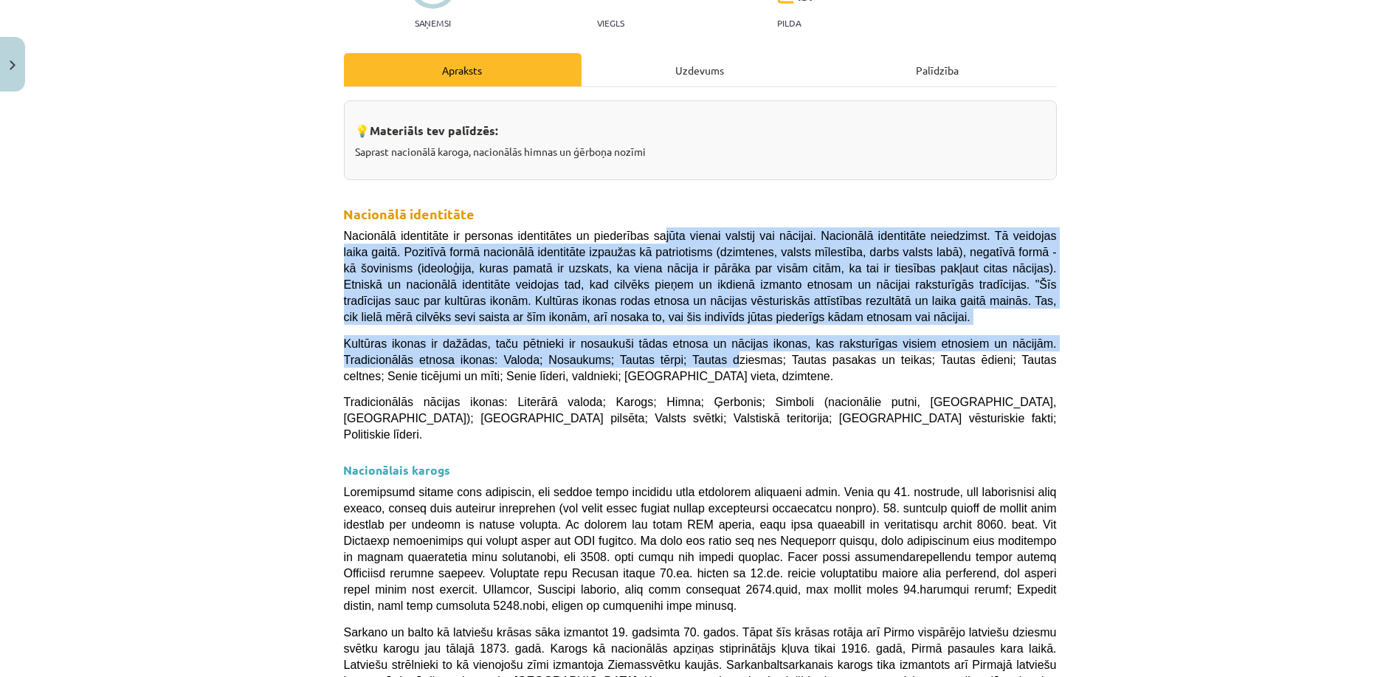
click at [573, 361] on span "Kultūras ikonas ir dažādas, taču pētnieki ir nosaukuši tādas etnosa un nācijas …" at bounding box center [700, 359] width 713 height 45
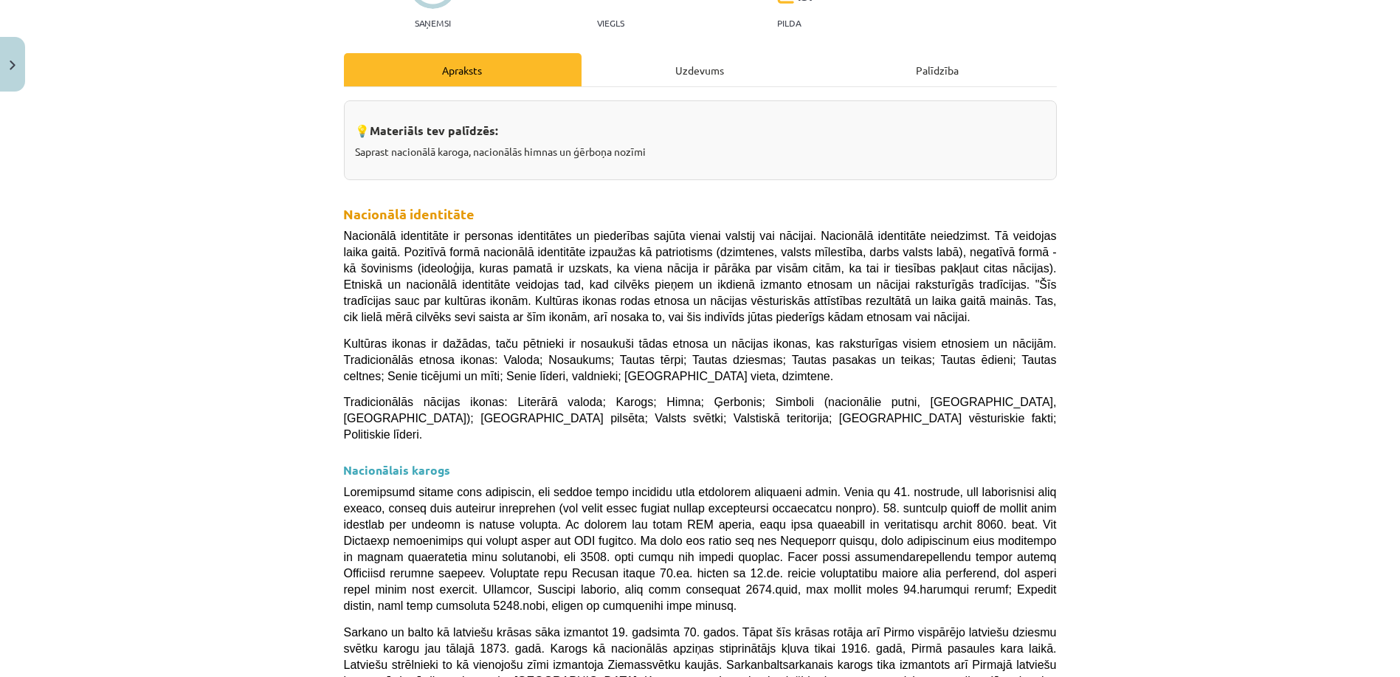
scroll to position [246, 0]
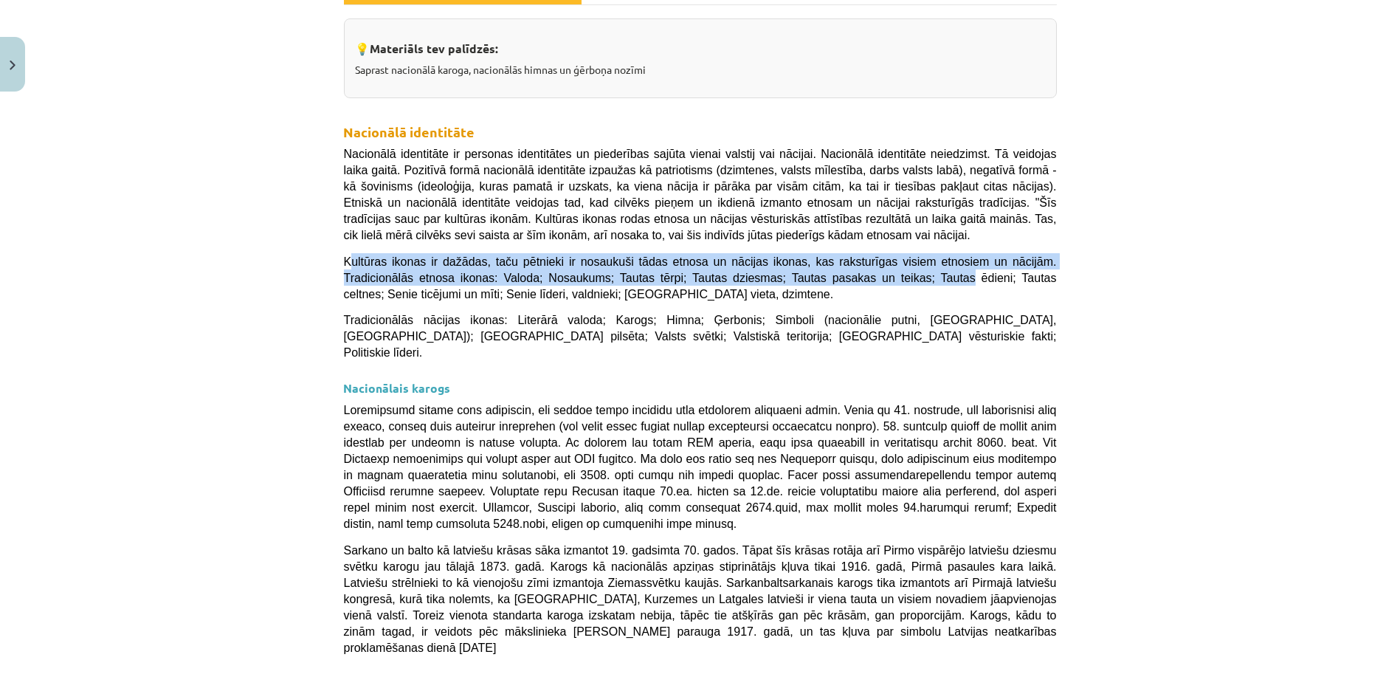
drag, startPoint x: 359, startPoint y: 257, endPoint x: 772, endPoint y: 278, distance: 413.7
click at [772, 278] on span "Kultūras ikonas ir dažādas, taču pētnieki ir nosaukuši tādas etnosa un nācijas …" at bounding box center [700, 277] width 713 height 45
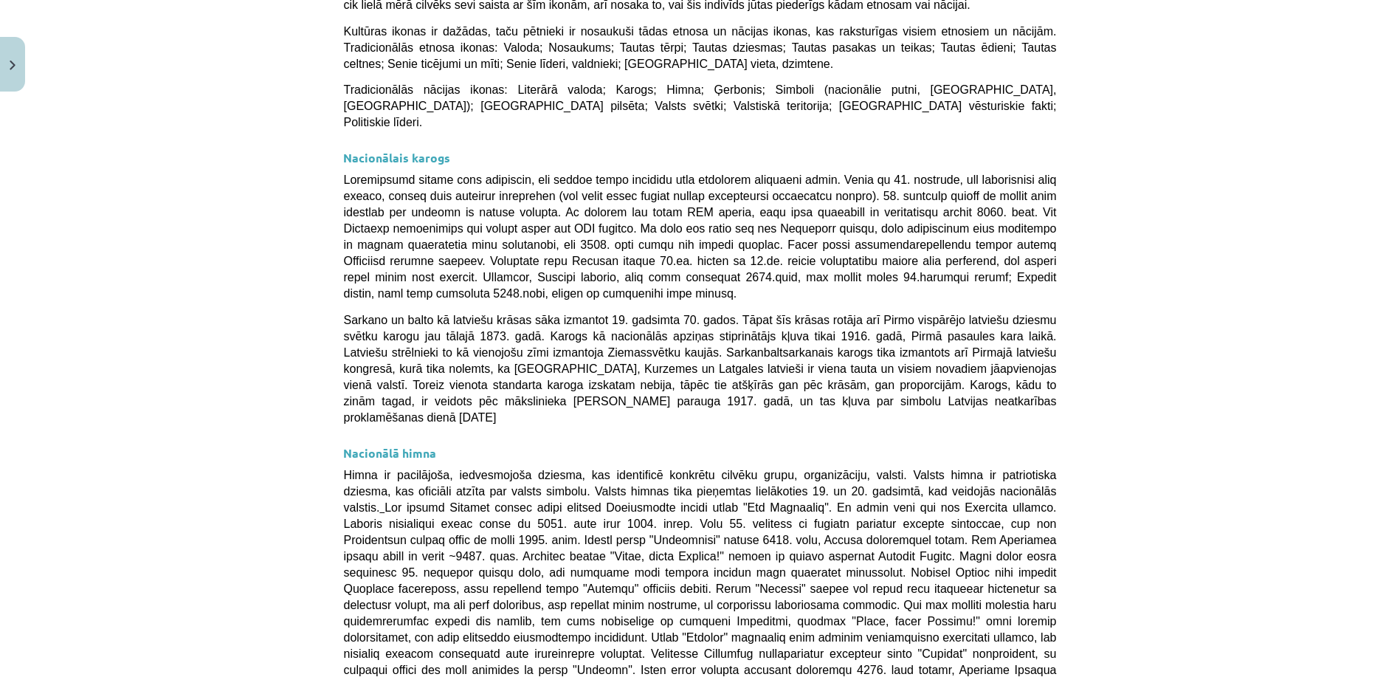
scroll to position [491, 0]
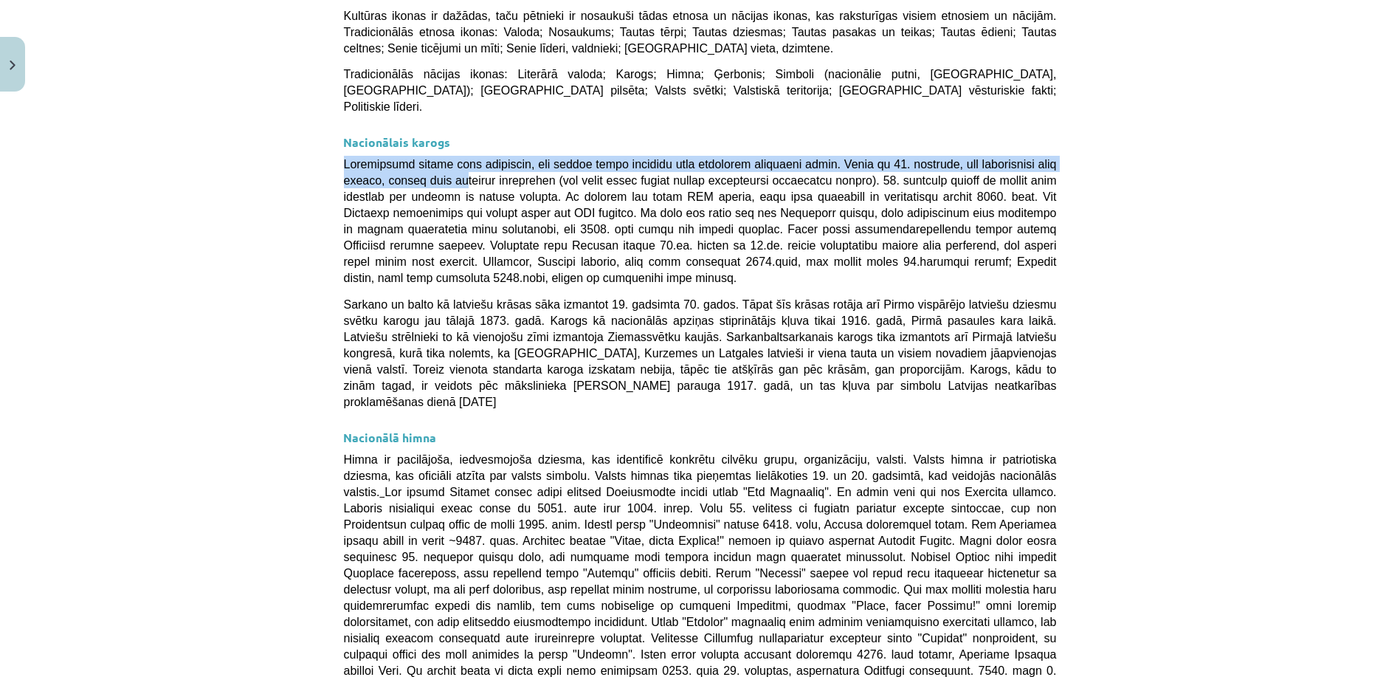
drag, startPoint x: 333, startPoint y: 141, endPoint x: 411, endPoint y: 155, distance: 79.4
click at [411, 155] on div "30 XP Saņemsi Viegls 437 pilda Apraksts Uzdevums Palīdzība 💡 Materiāls tev palī…" at bounding box center [700, 433] width 730 height 1653
click at [411, 158] on span at bounding box center [700, 221] width 713 height 126
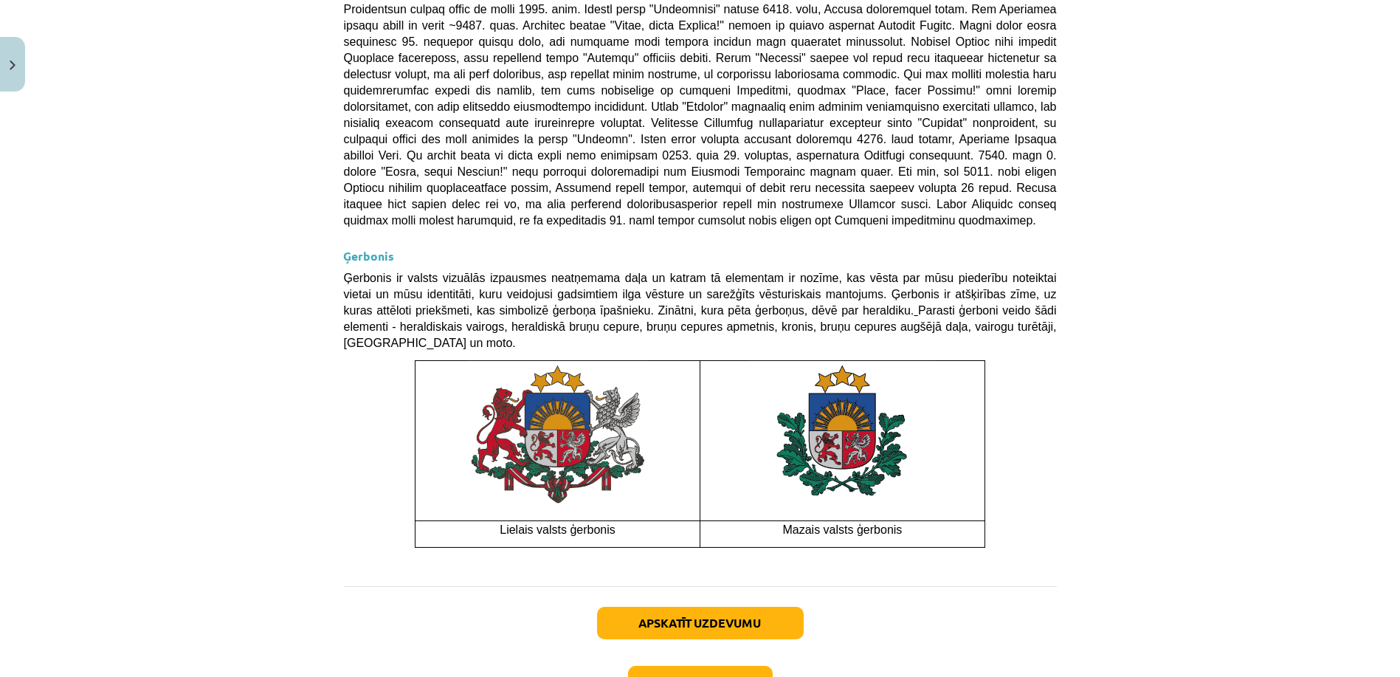
scroll to position [1008, 0]
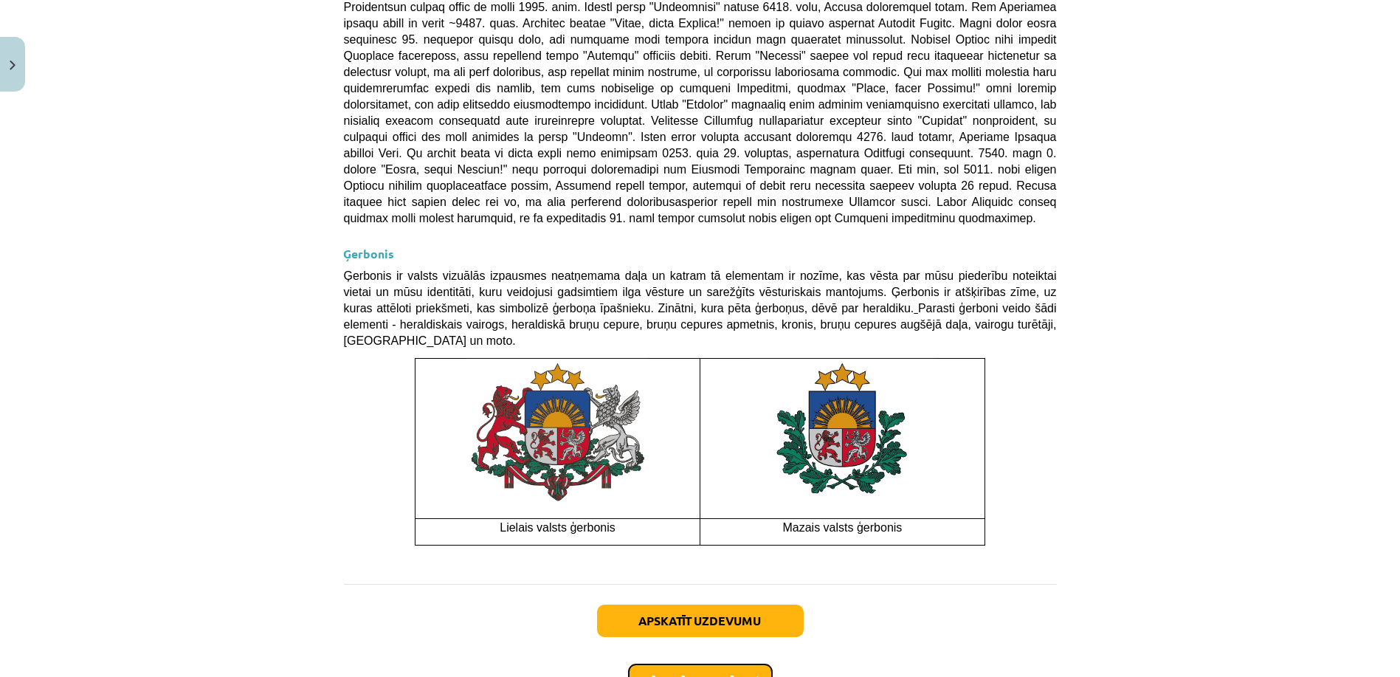
click at [723, 663] on button "Nākamā nodarbība" at bounding box center [700, 680] width 145 height 34
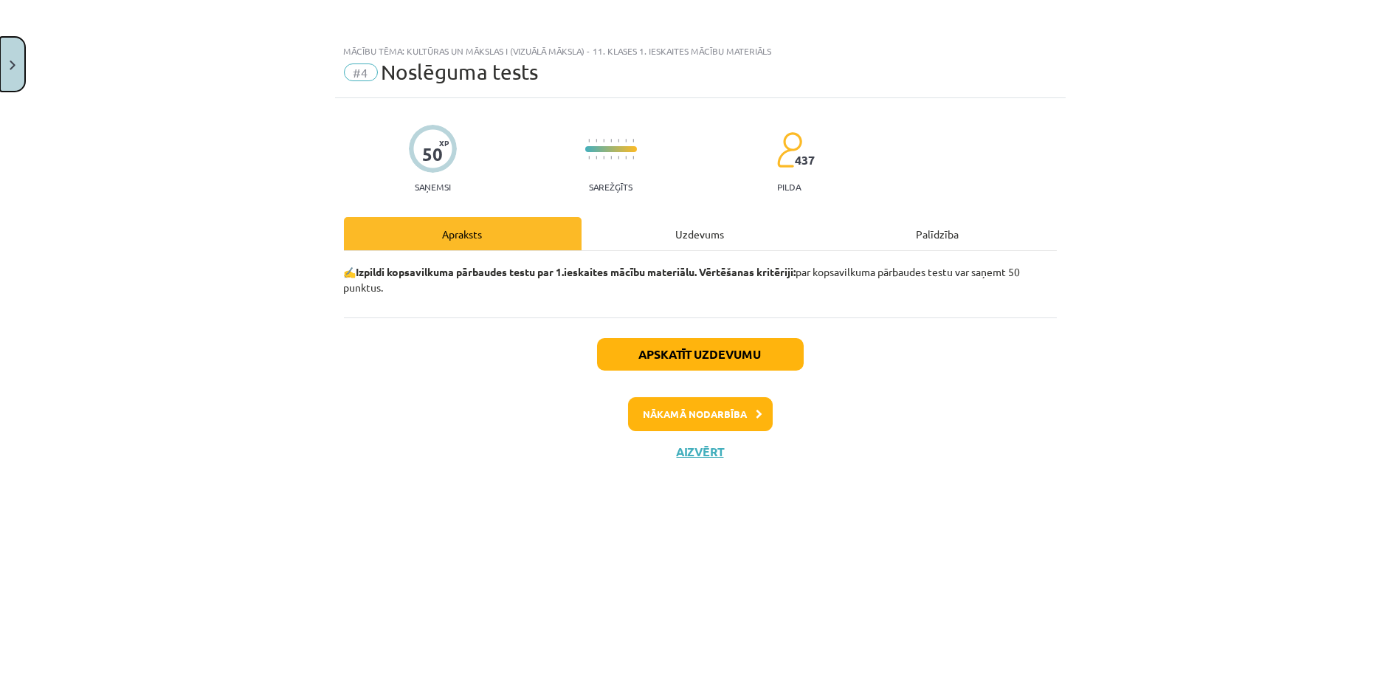
click at [15, 56] on button "Close" at bounding box center [12, 64] width 25 height 55
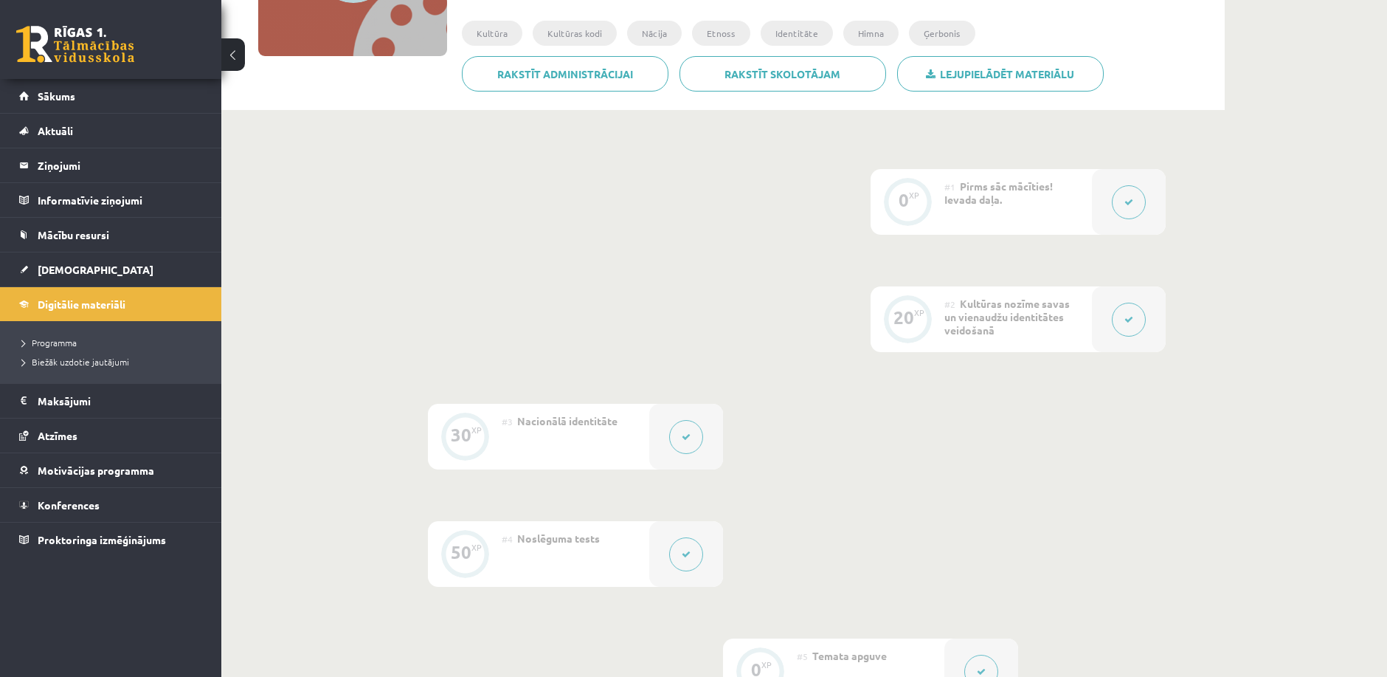
click at [1111, 337] on div at bounding box center [1129, 319] width 74 height 66
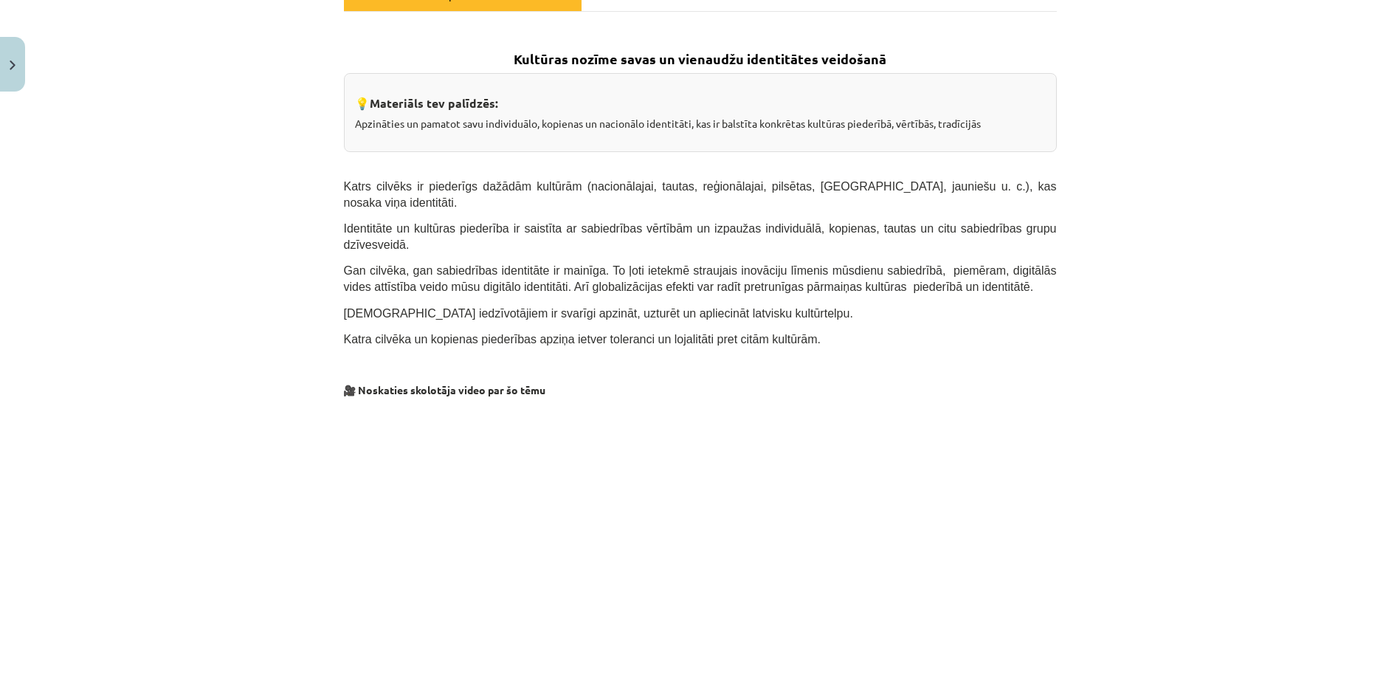
scroll to position [246, 0]
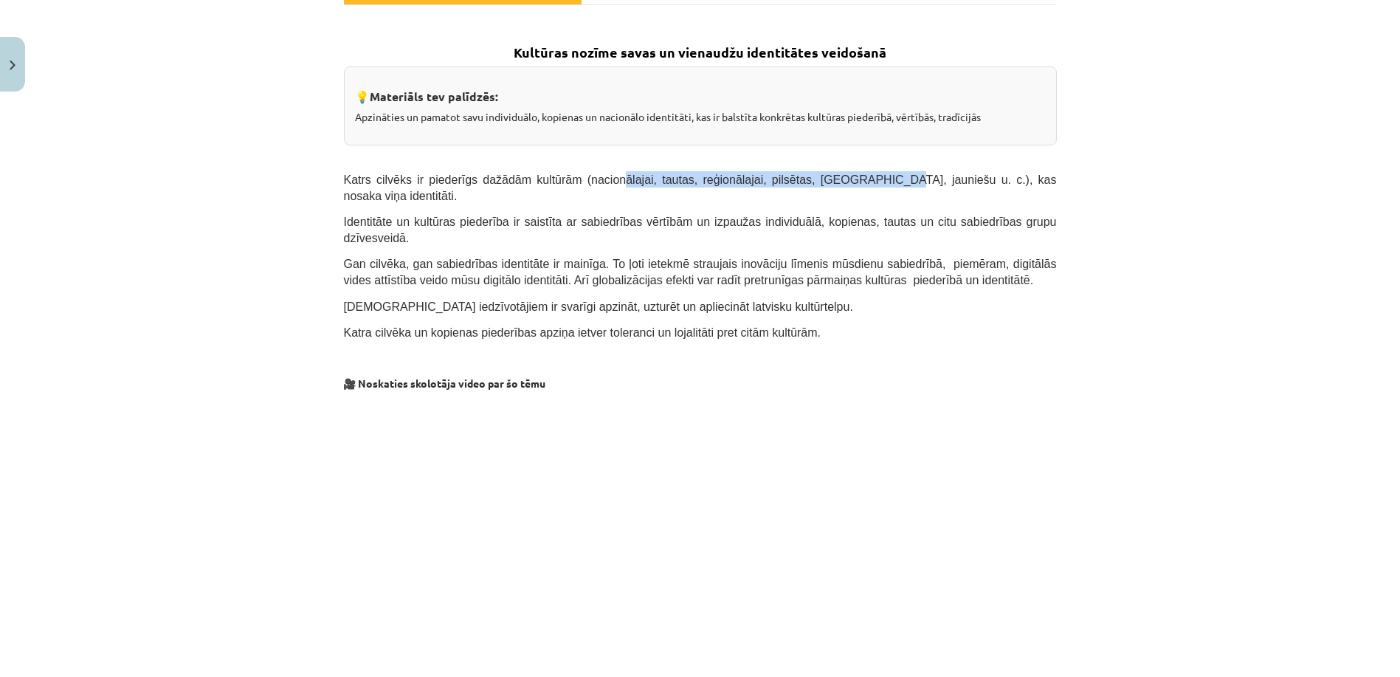
drag, startPoint x: 591, startPoint y: 173, endPoint x: 816, endPoint y: 179, distance: 225.1
click at [816, 179] on span "Katrs cilvēks ir piederīgs dažādām kultūrām (nacionālajai, tautas, reģionālajai…" at bounding box center [700, 187] width 713 height 29
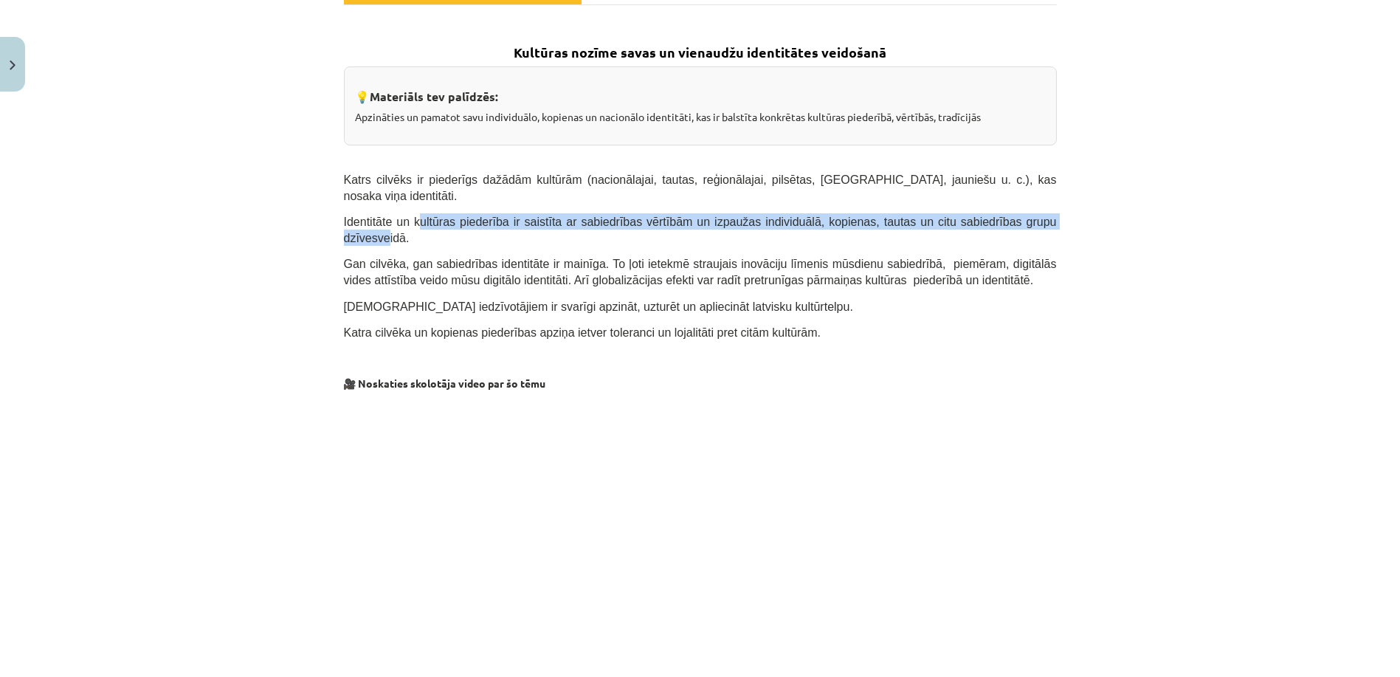
drag, startPoint x: 439, startPoint y: 206, endPoint x: 1011, endPoint y: 206, distance: 572.5
click at [1011, 215] on span "Identitāte un kultūras piederība ir saistīta ar sabiedrības vērtībām un izpauža…" at bounding box center [700, 229] width 713 height 29
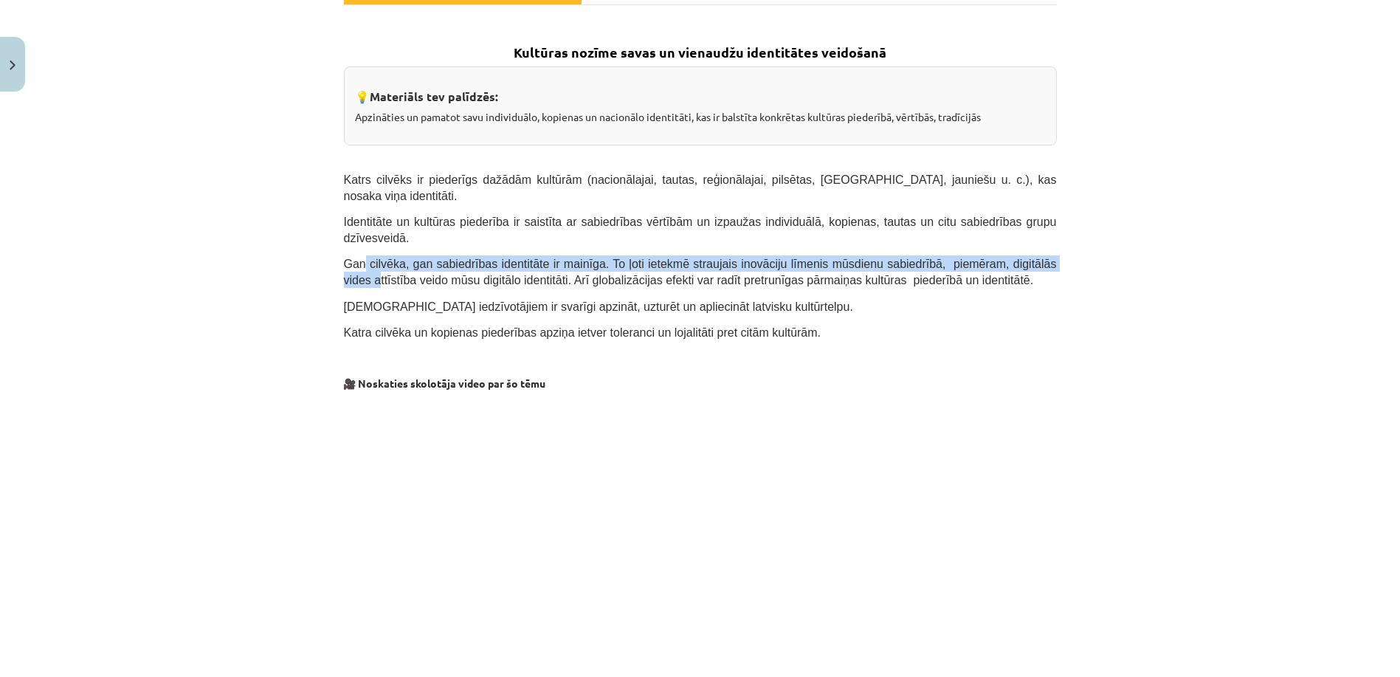
drag, startPoint x: 356, startPoint y: 226, endPoint x: 1018, endPoint y: 218, distance: 662.6
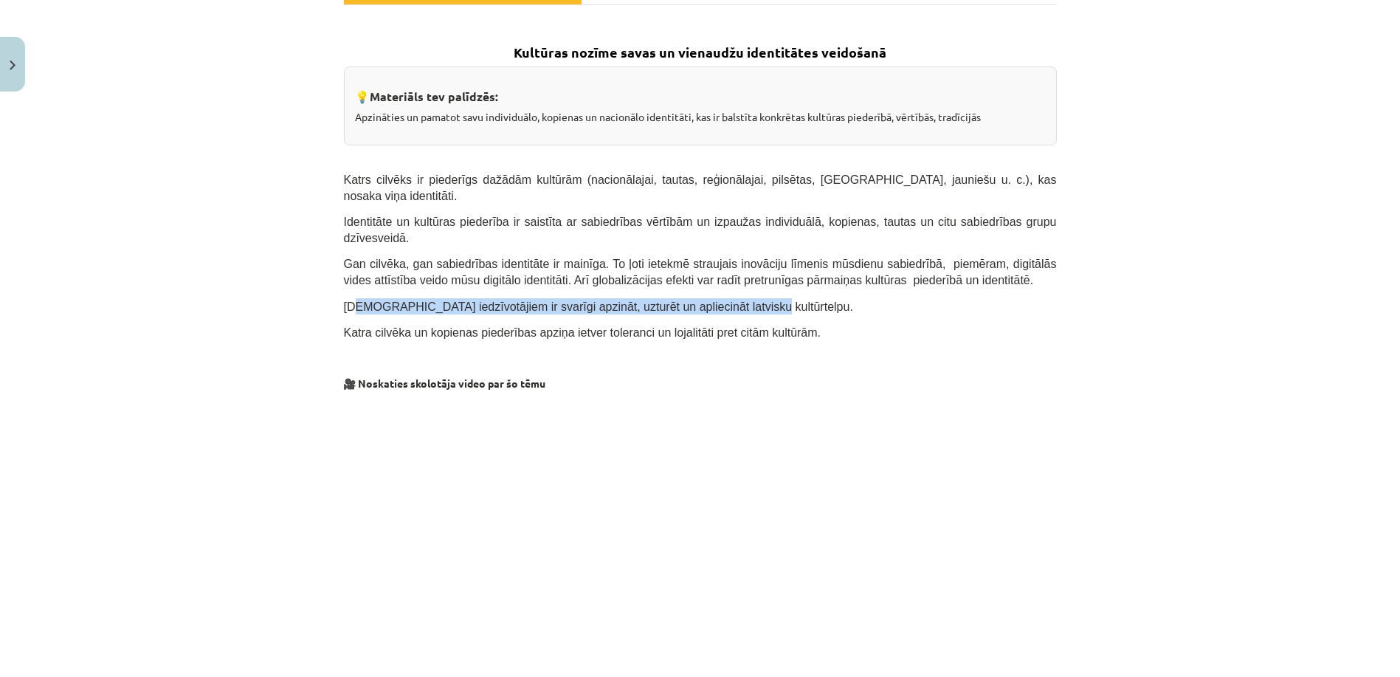
drag, startPoint x: 347, startPoint y: 273, endPoint x: 709, endPoint y: 269, distance: 362.3
click at [709, 300] on span "[DEMOGRAPHIC_DATA] iedzīvotājiem ir svarīgi apzināt, uzturēt un apliecināt latv…" at bounding box center [598, 306] width 509 height 13
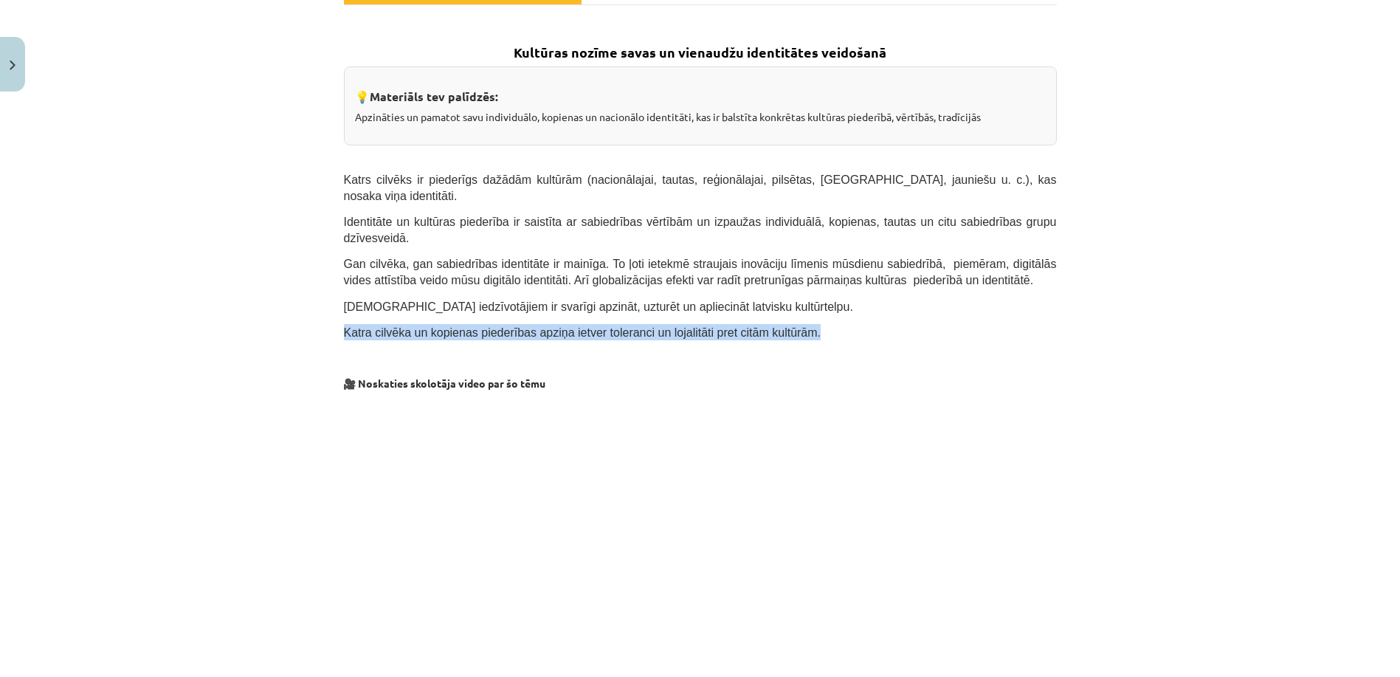
drag, startPoint x: 345, startPoint y: 293, endPoint x: 778, endPoint y: 300, distance: 432.4
click at [778, 324] on p "Katra cilvēka un kopienas piederības apziņa ietver toleranci un lojalitāti pret…" at bounding box center [700, 332] width 713 height 16
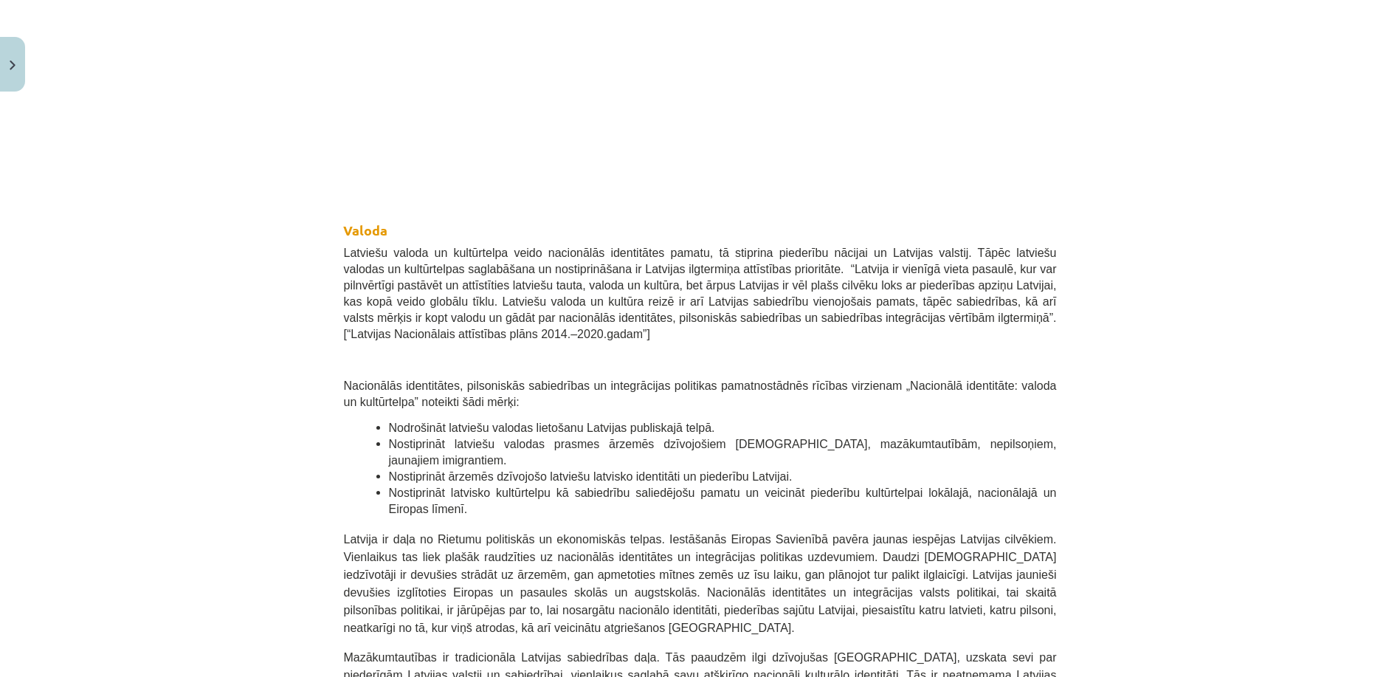
scroll to position [738, 0]
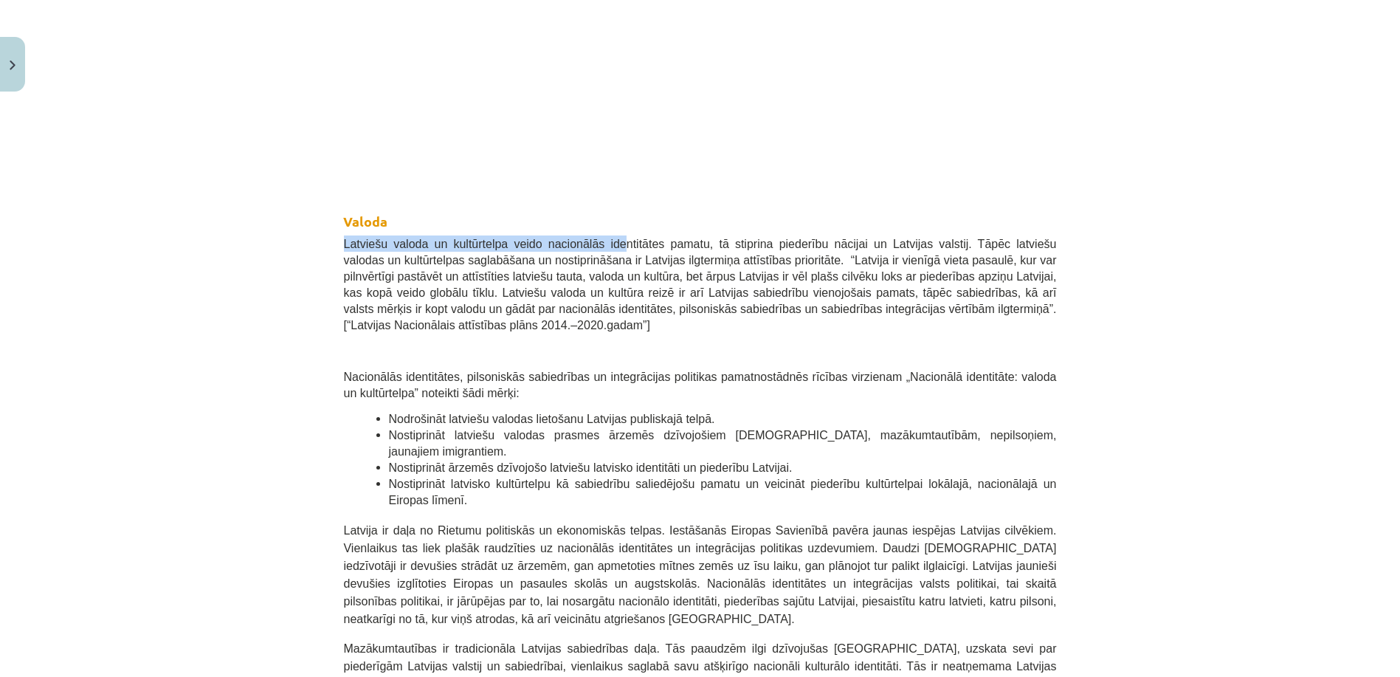
drag, startPoint x: 339, startPoint y: 216, endPoint x: 596, endPoint y: 210, distance: 257.5
click at [595, 235] on p "Latviešu valoda un kultūrtelpa veido nacionālās identitātes pamatu, tā stiprina…" at bounding box center [700, 283] width 713 height 97
click at [596, 238] on span "Latviešu valoda un kultūrtelpa veido nacionālās identitātes pamatu, tā stiprina…" at bounding box center [700, 285] width 713 height 94
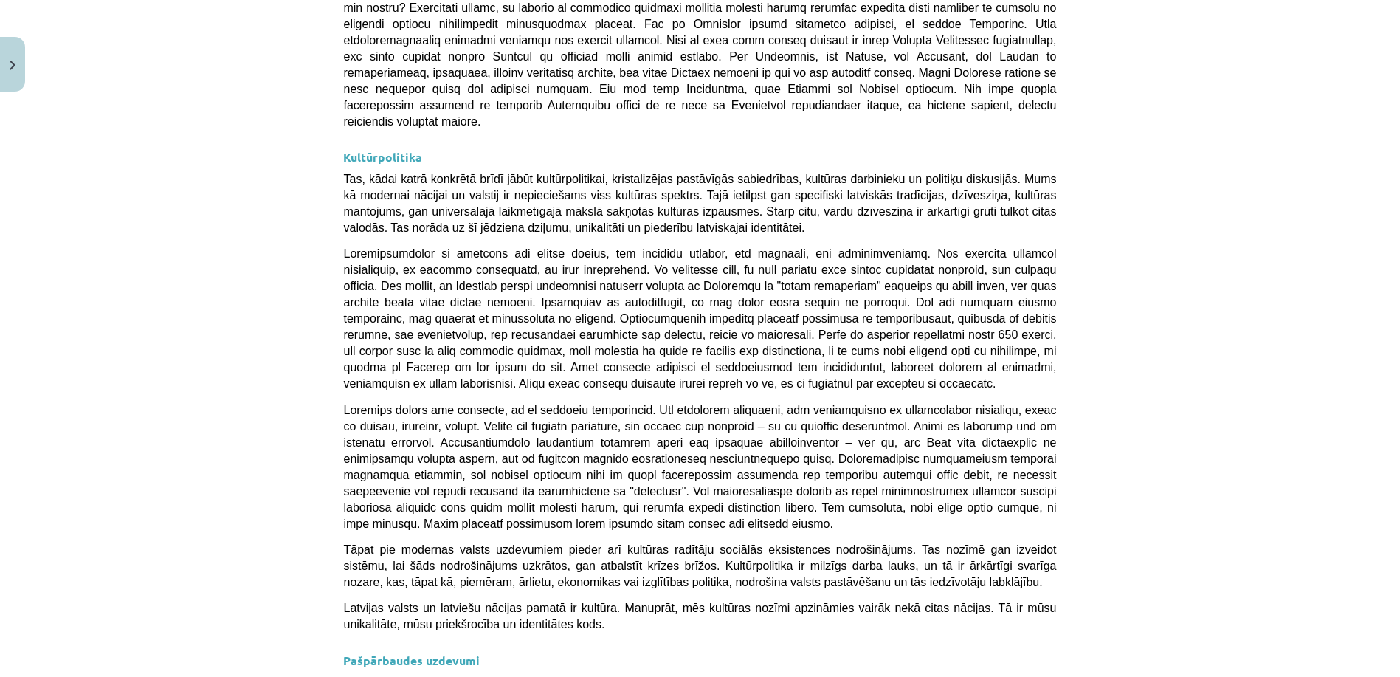
scroll to position [3834, 0]
